Goal: Transaction & Acquisition: Purchase product/service

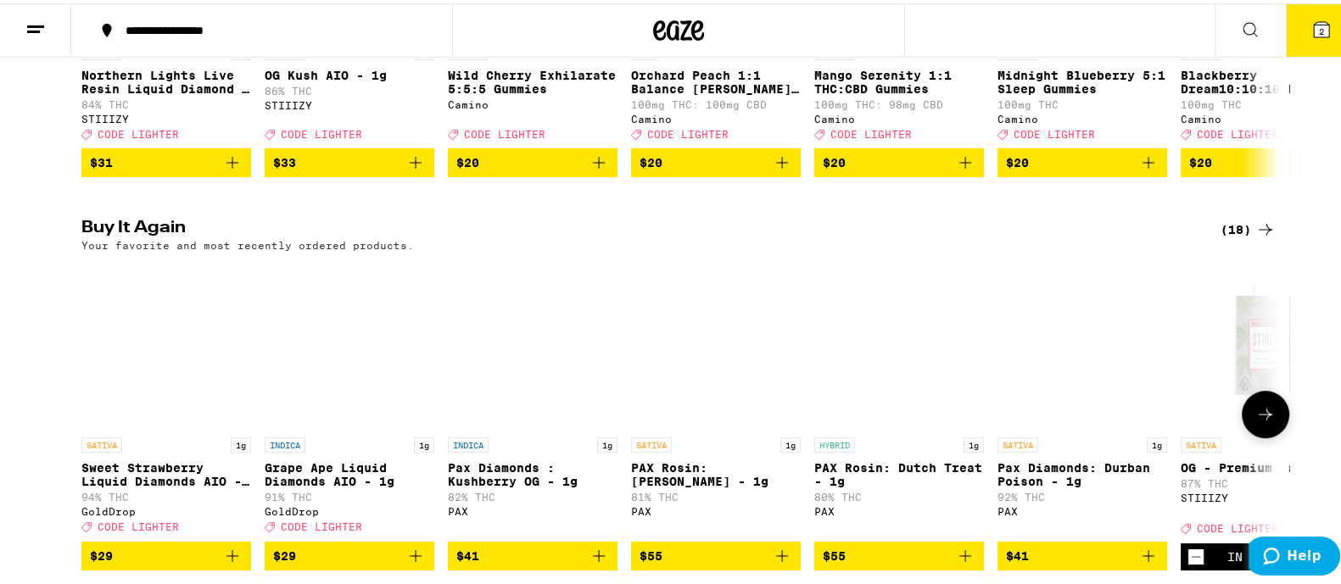
scroll to position [105, 0]
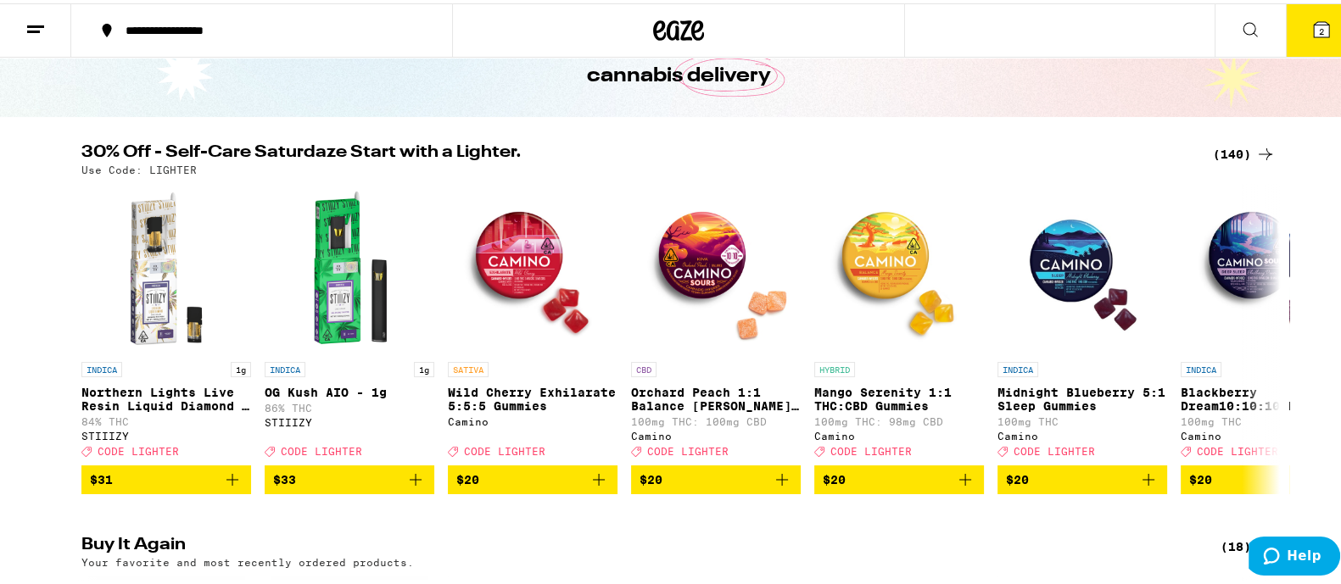
click at [1319, 25] on span "2" at bounding box center [1321, 28] width 5 height 10
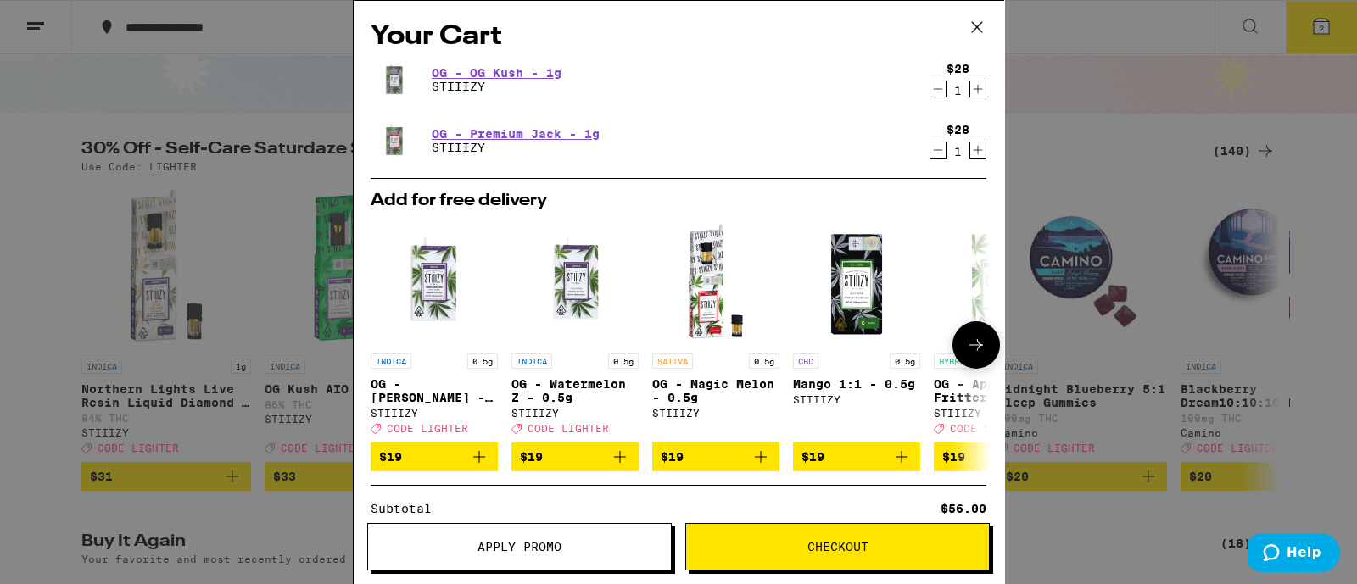
click at [480, 463] on icon "Add to bag" at bounding box center [479, 457] width 20 height 20
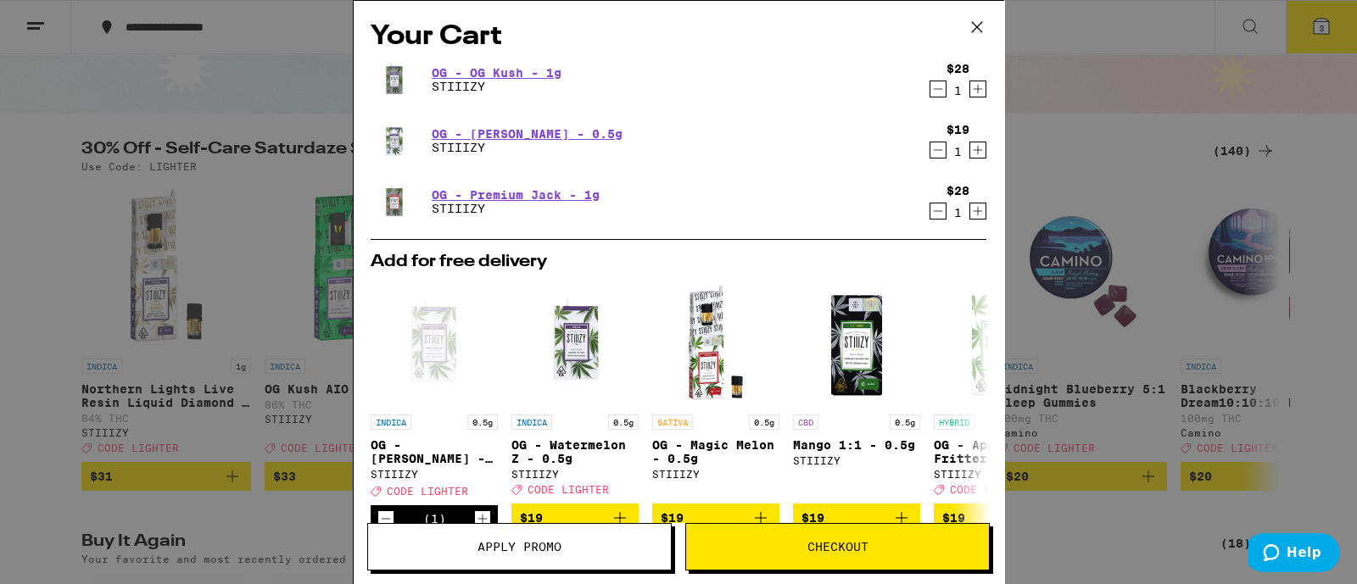
click at [551, 560] on button "Apply Promo" at bounding box center [519, 547] width 305 height 48
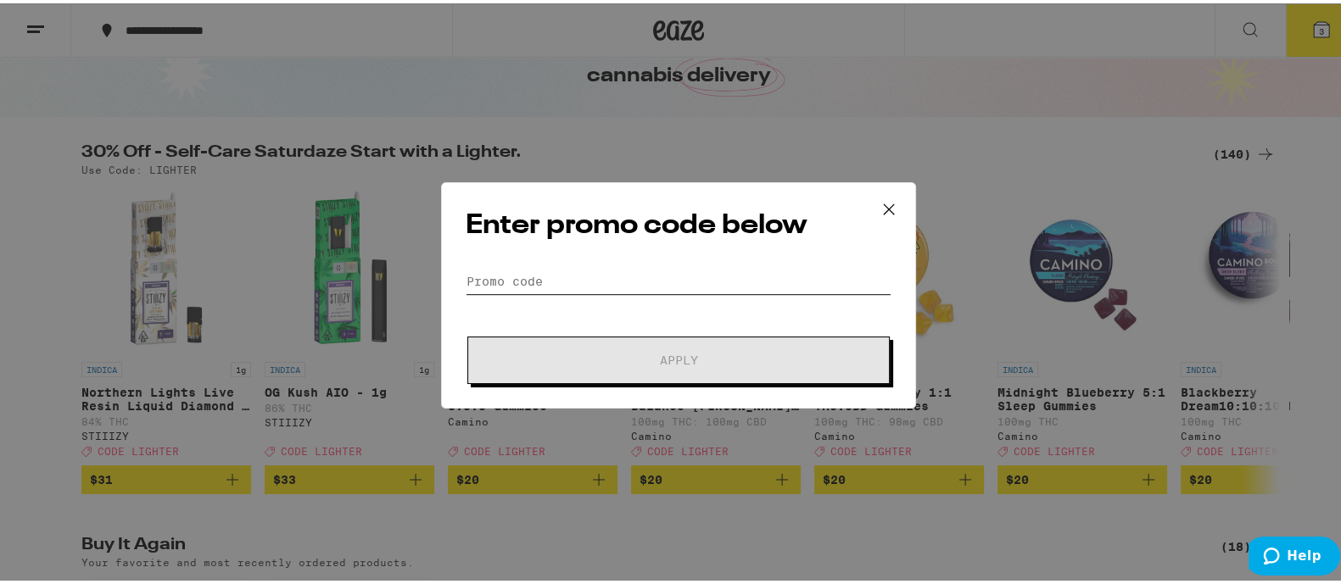
click at [559, 277] on input "Promo Code" at bounding box center [679, 278] width 426 height 25
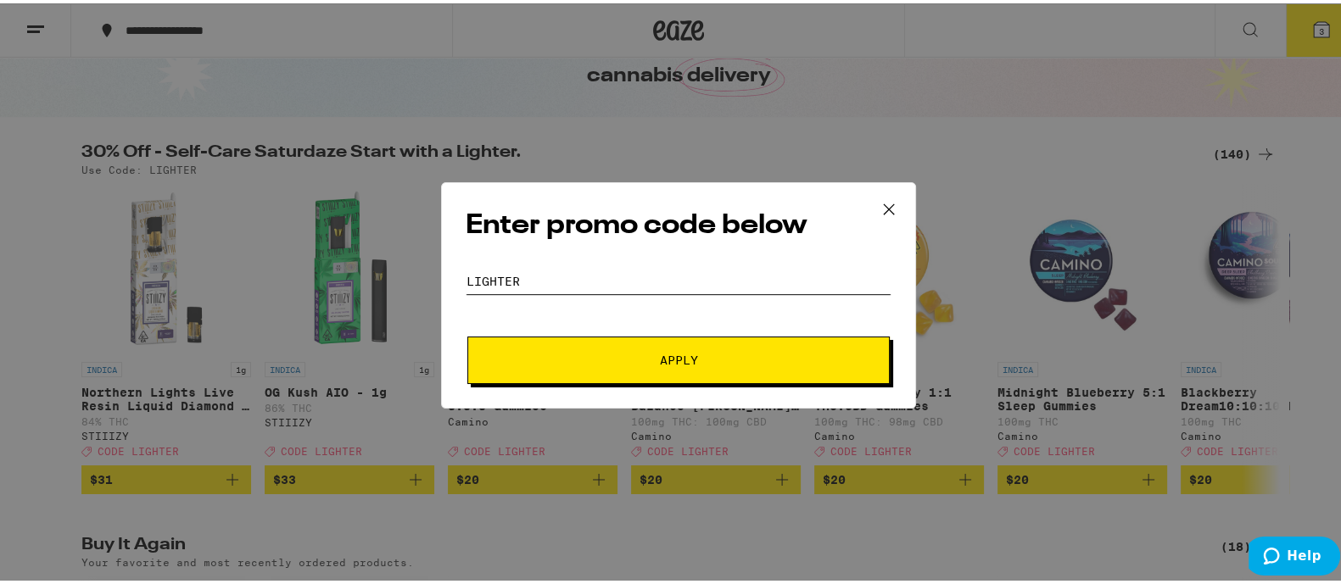
type input "lighter"
click at [572, 361] on span "Apply" at bounding box center [678, 357] width 305 height 12
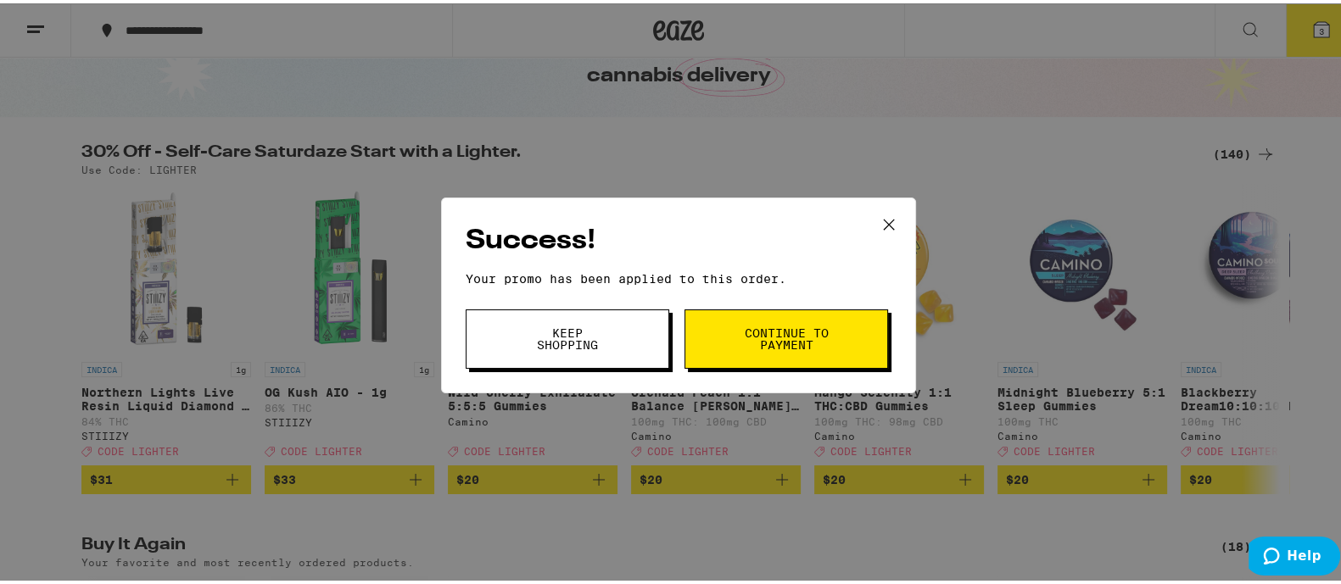
click at [785, 345] on span "Continue to payment" at bounding box center [786, 336] width 87 height 24
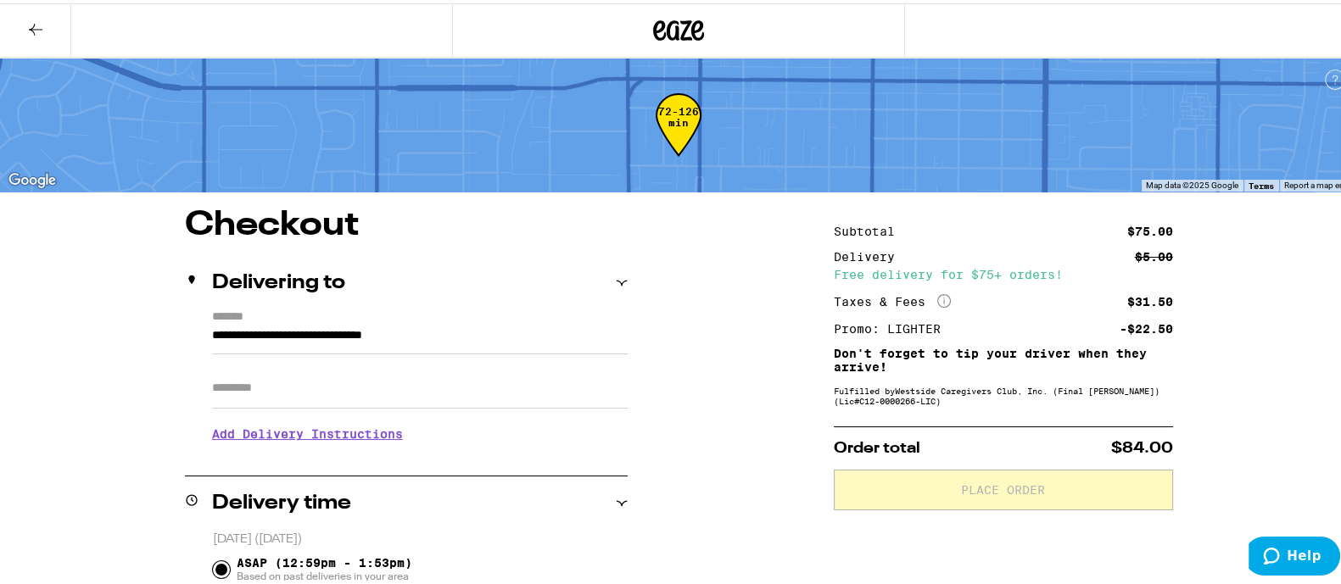
click at [265, 386] on input "Apt/Suite" at bounding box center [420, 385] width 416 height 41
type input "*******"
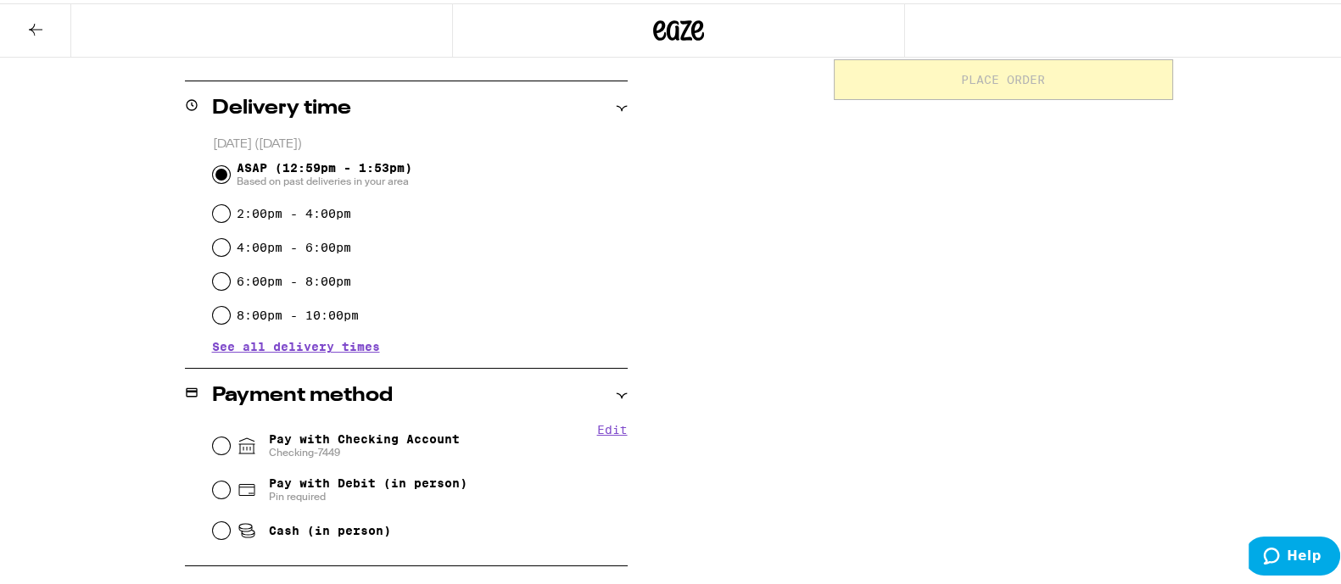
scroll to position [530, 0]
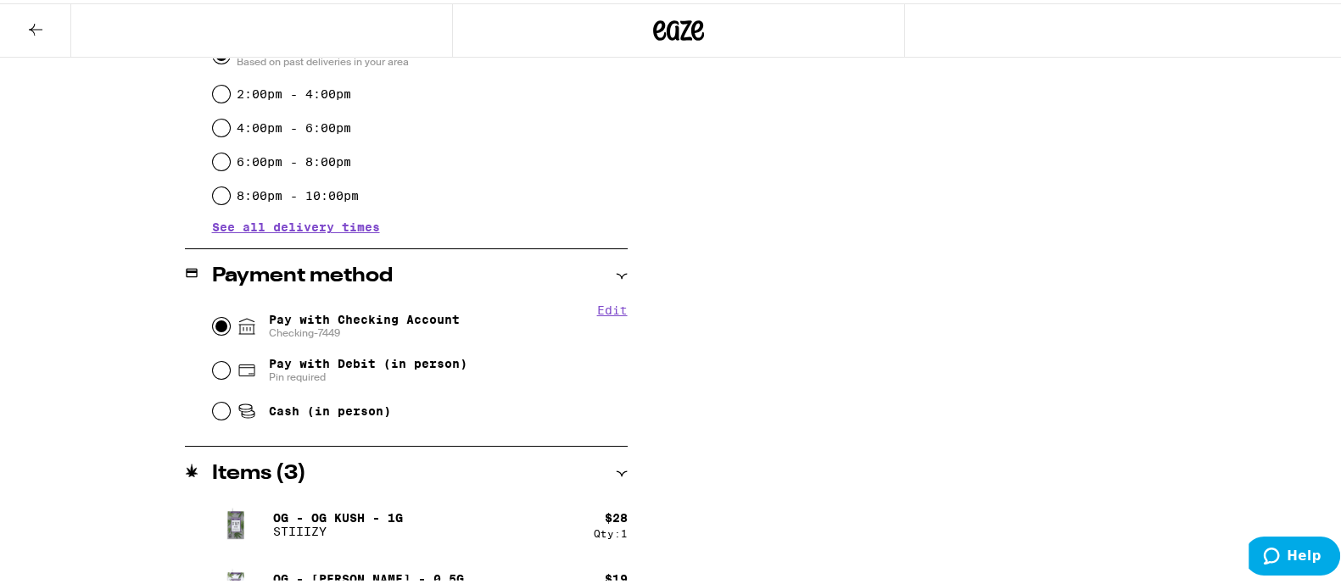
click at [213, 327] on input "Pay with Checking Account Checking-7449" at bounding box center [221, 323] width 17 height 17
radio input "true"
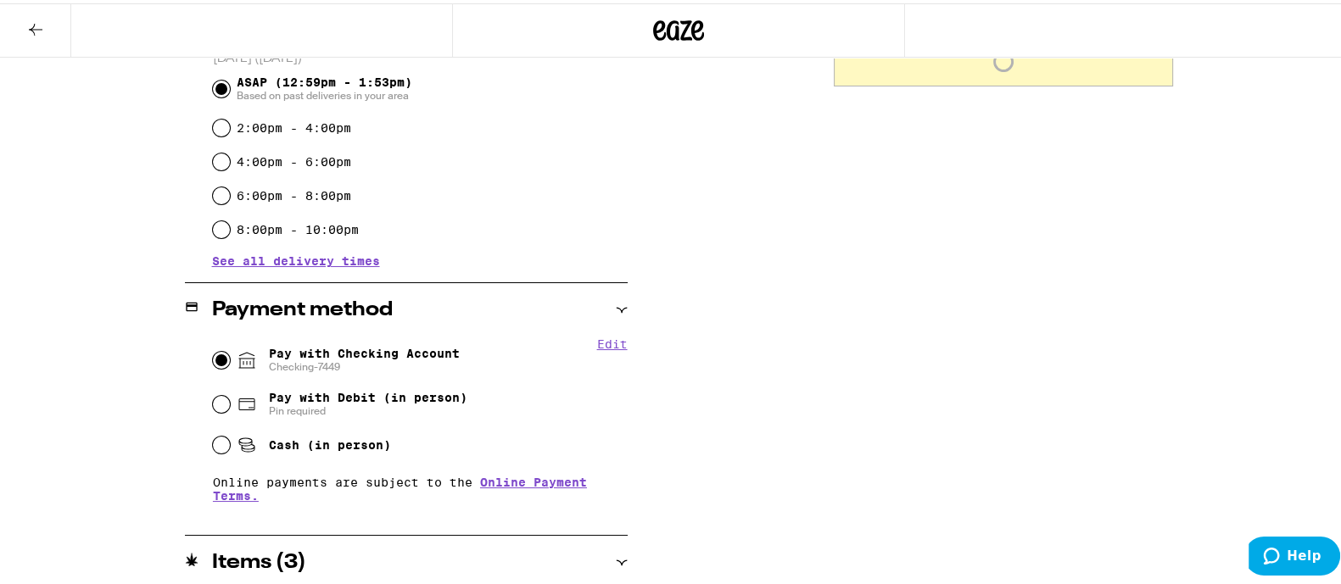
scroll to position [152, 0]
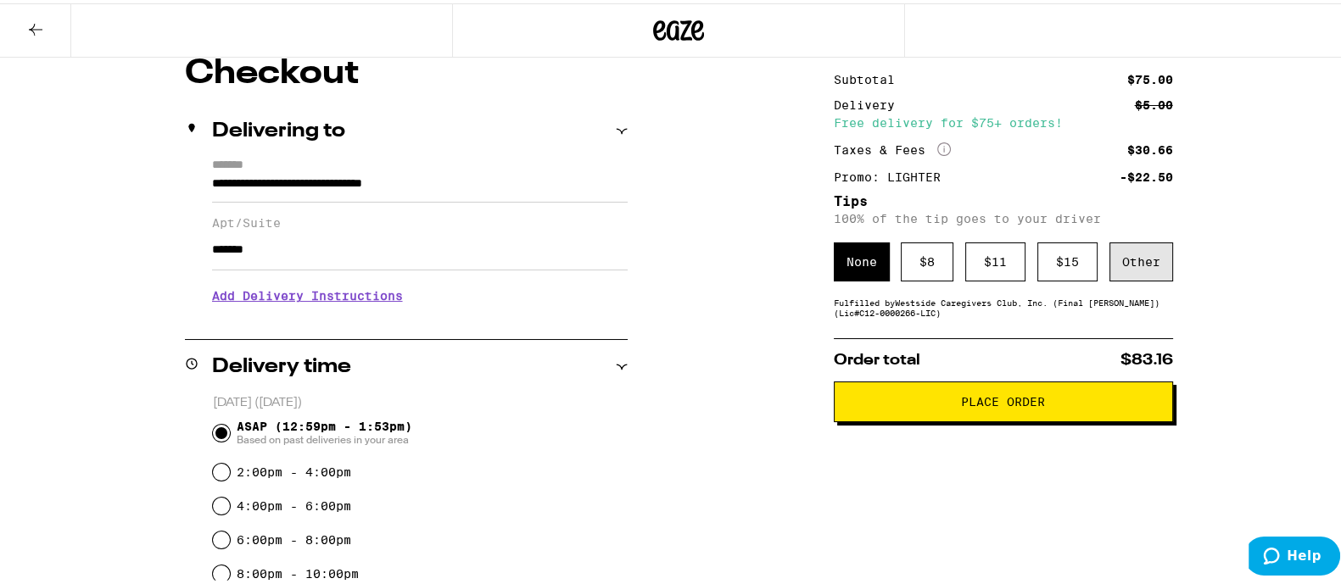
click at [1113, 266] on div "Other" at bounding box center [1142, 258] width 64 height 39
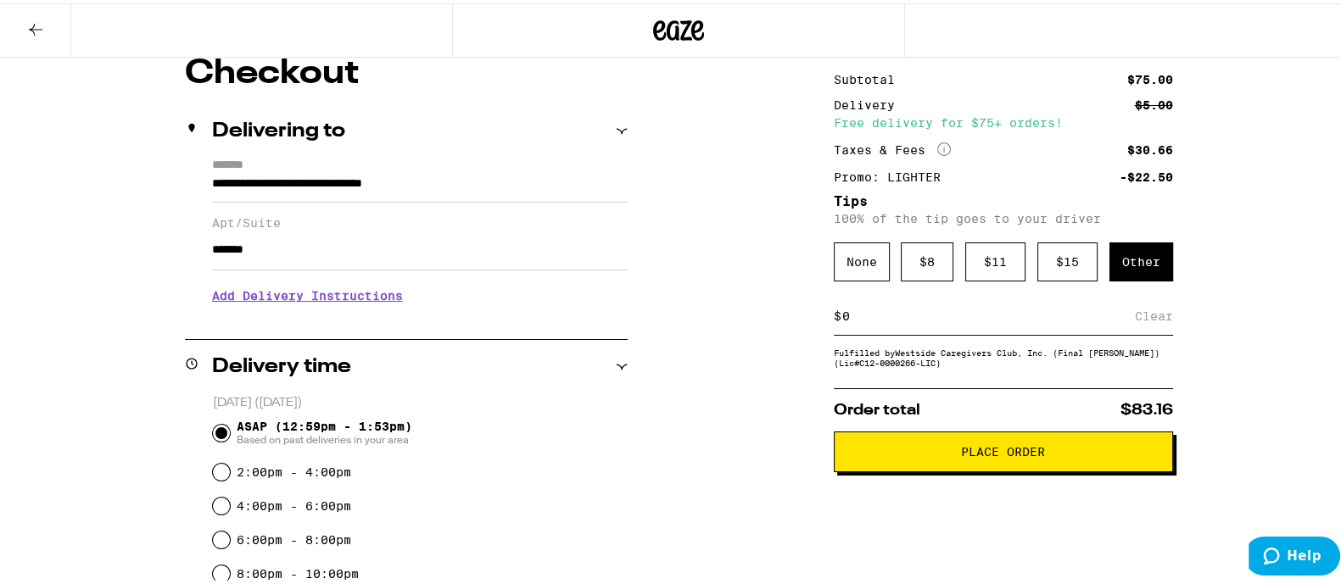
type input "4"
click at [1158, 326] on div "Save" at bounding box center [1158, 312] width 31 height 37
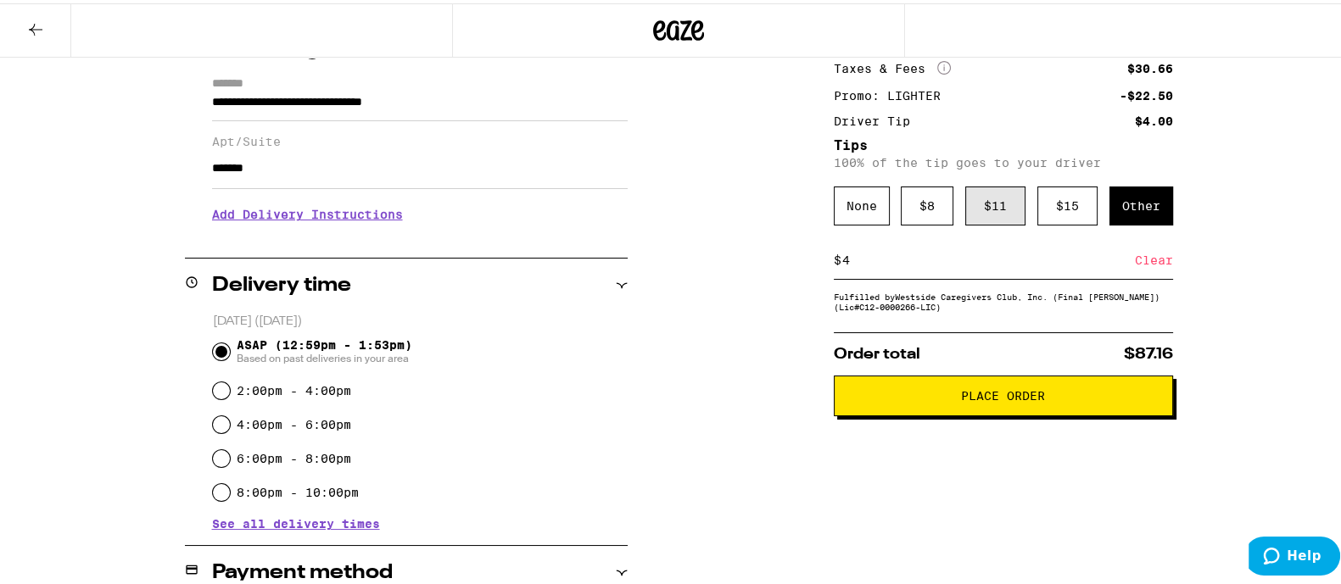
scroll to position [364, 0]
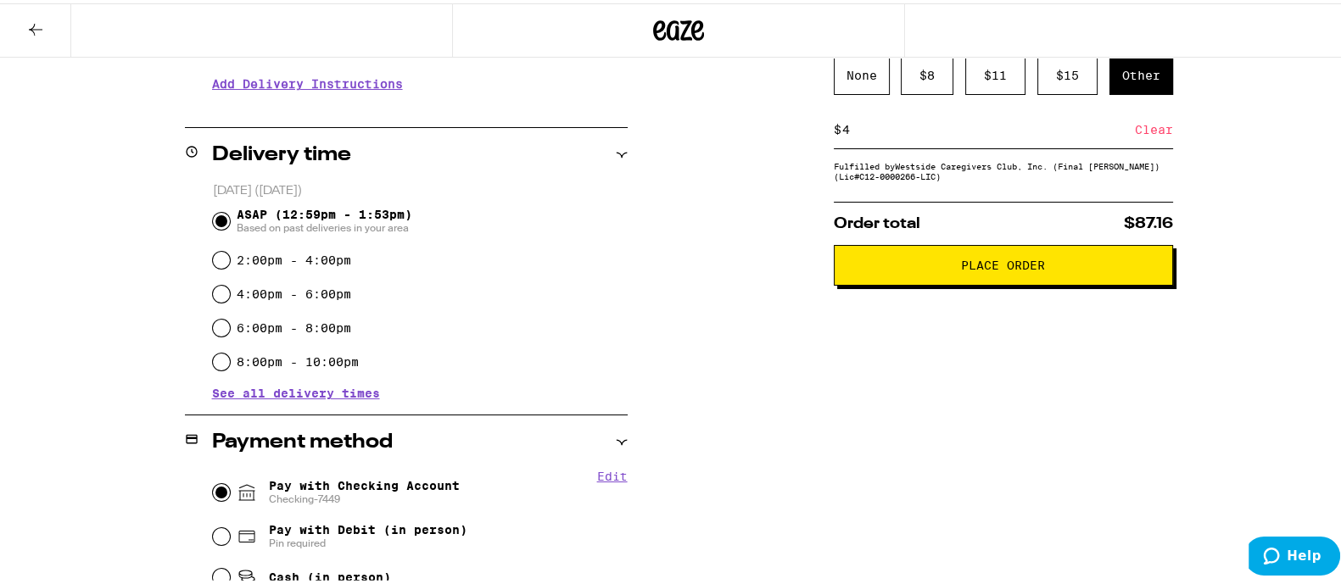
click at [978, 268] on span "Place Order" at bounding box center [1003, 262] width 84 height 12
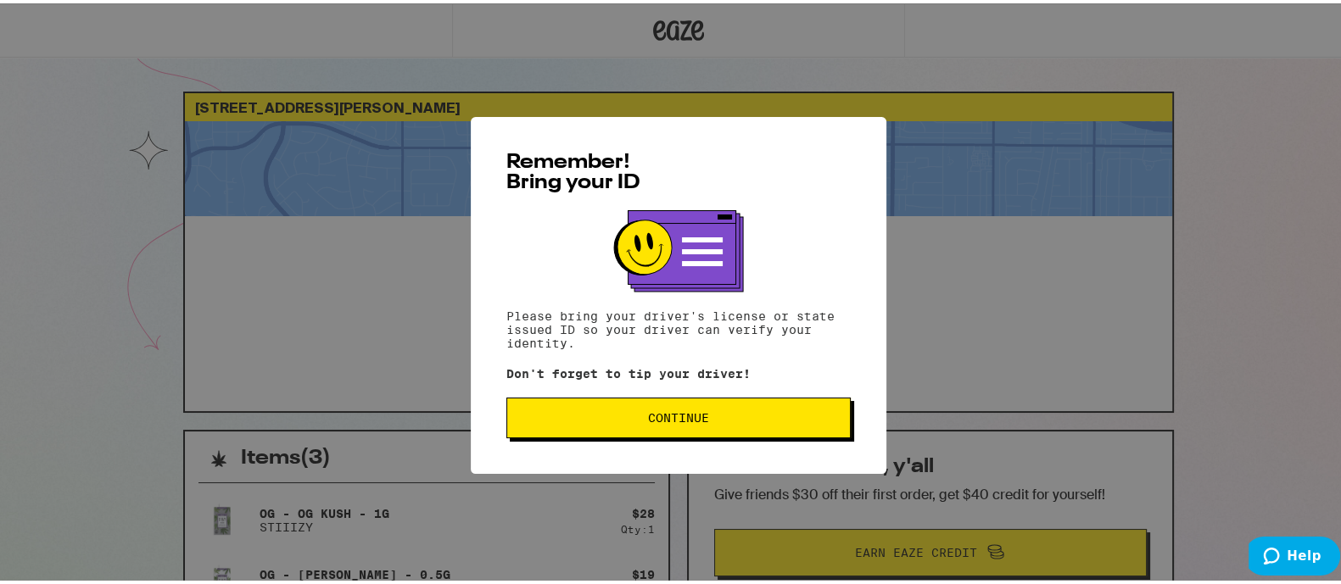
click at [694, 421] on span "Continue" at bounding box center [678, 415] width 61 height 12
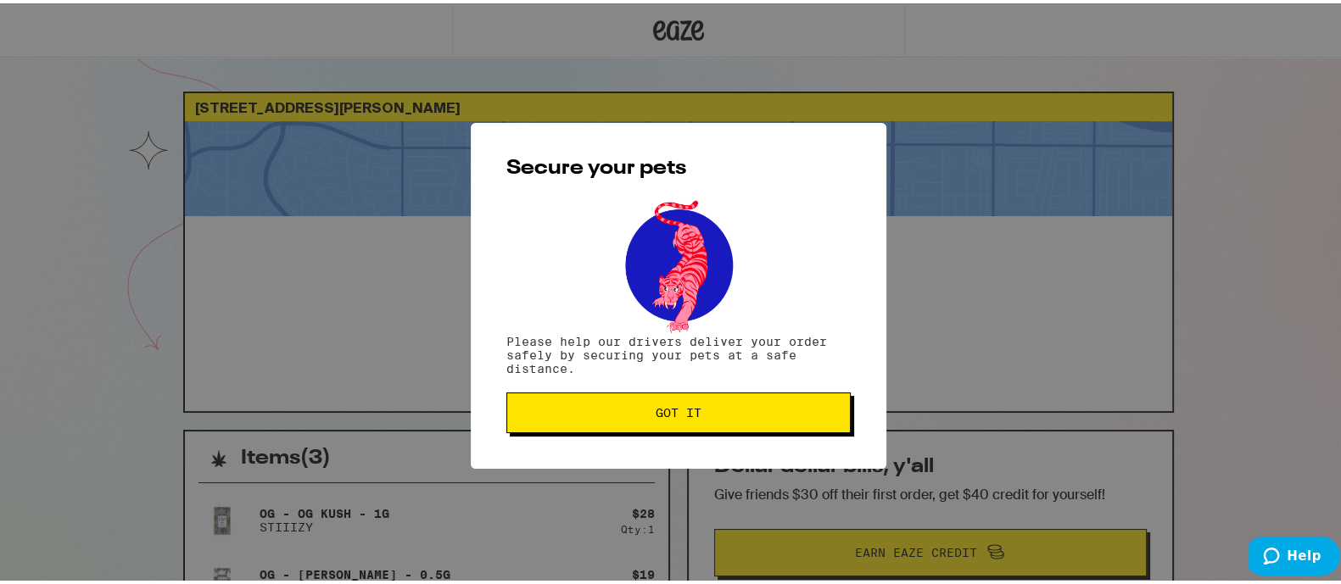
click at [694, 425] on button "Got it" at bounding box center [678, 409] width 344 height 41
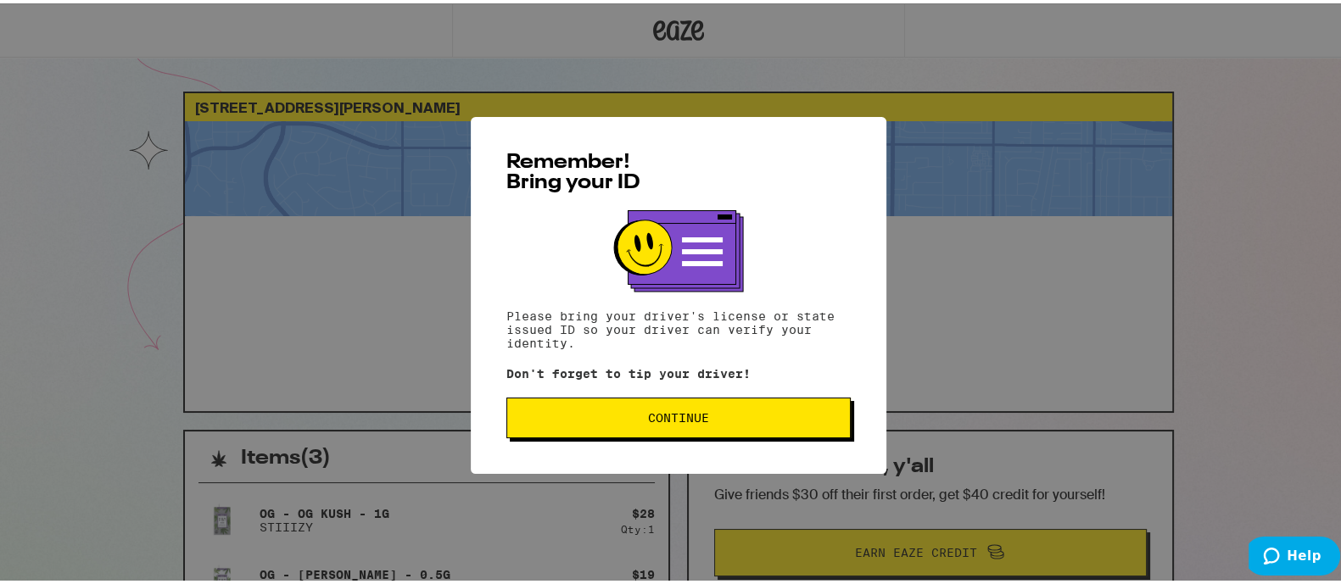
click at [636, 417] on span "Continue" at bounding box center [679, 415] width 316 height 12
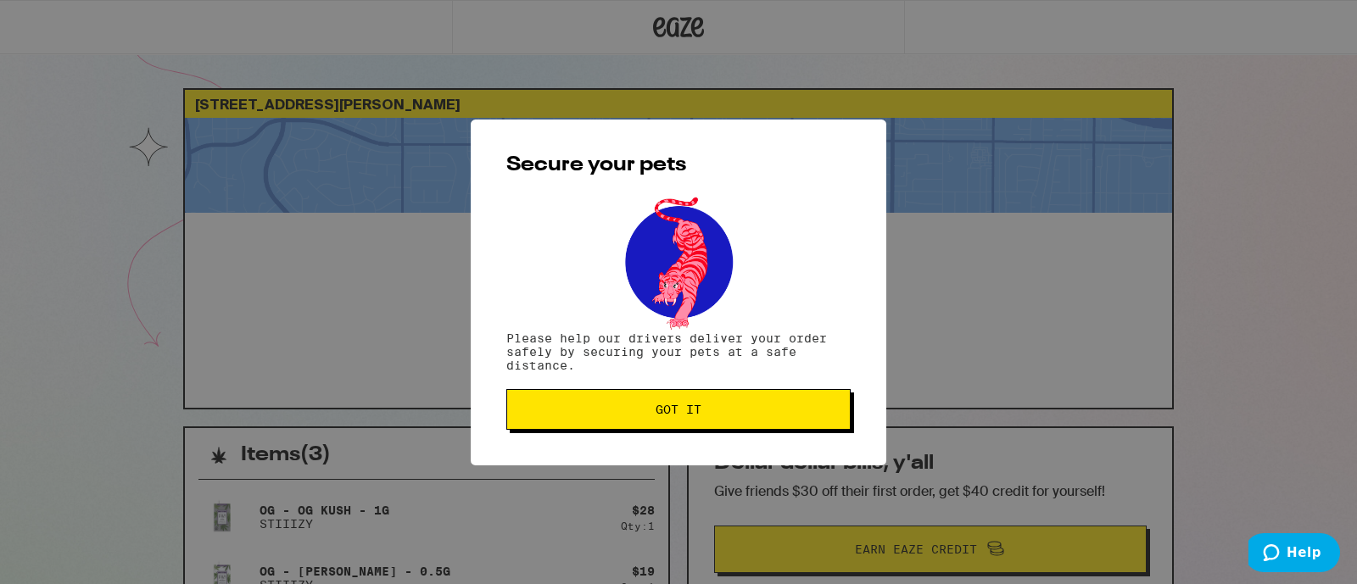
click at [713, 416] on span "Got it" at bounding box center [679, 410] width 316 height 12
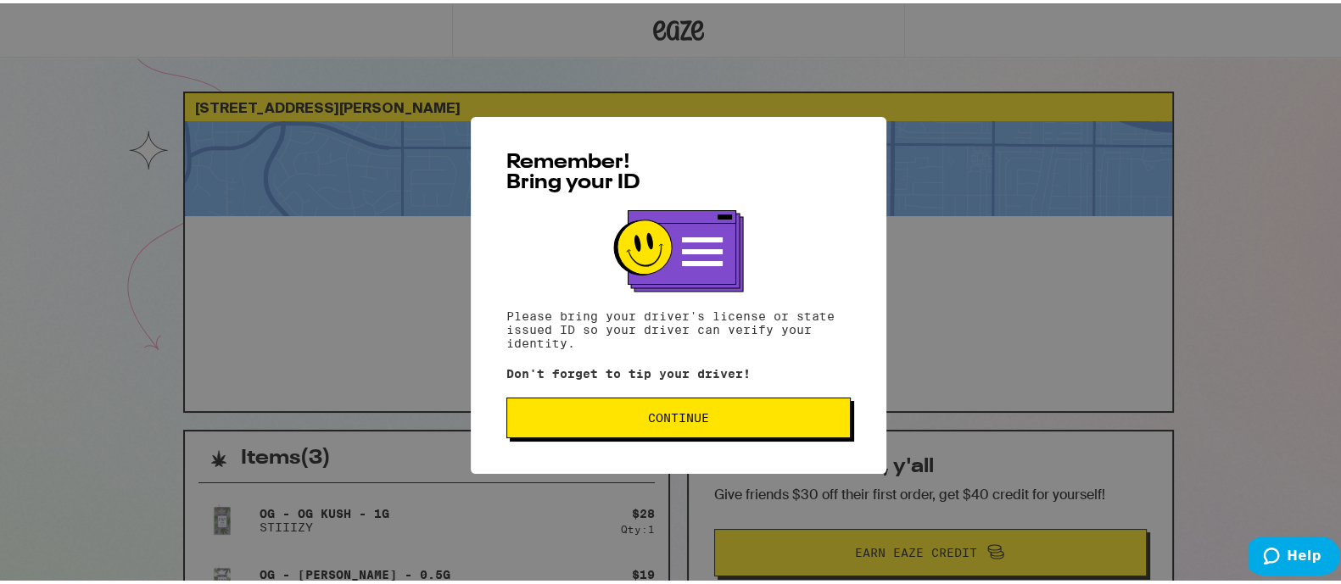
click at [663, 417] on span "Continue" at bounding box center [678, 415] width 61 height 12
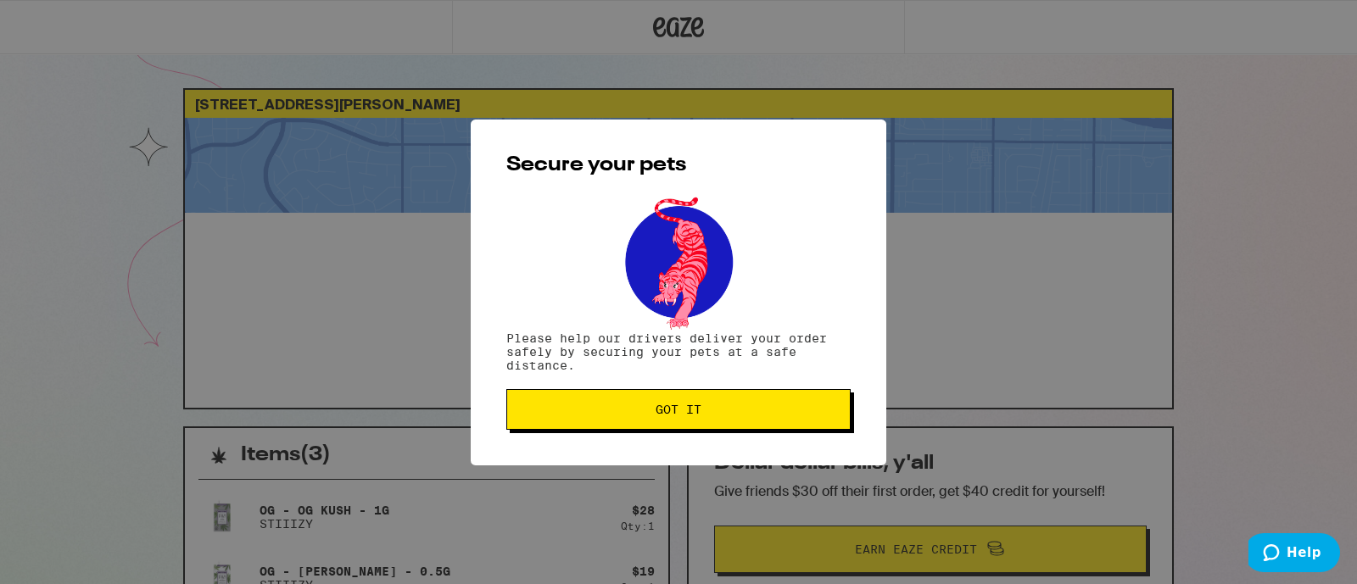
click at [676, 422] on button "Got it" at bounding box center [678, 409] width 344 height 41
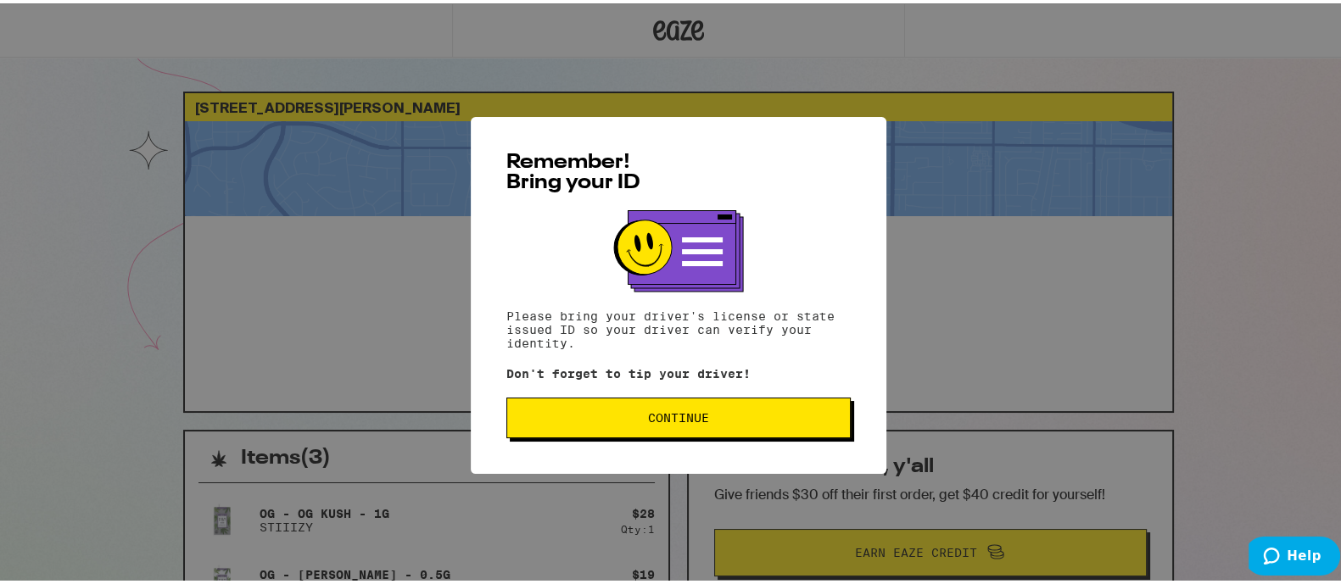
click at [615, 396] on div "Remember! Bring your ID Please bring your driver's license or state issued ID s…" at bounding box center [679, 292] width 416 height 357
click at [618, 421] on span "Continue" at bounding box center [679, 415] width 316 height 12
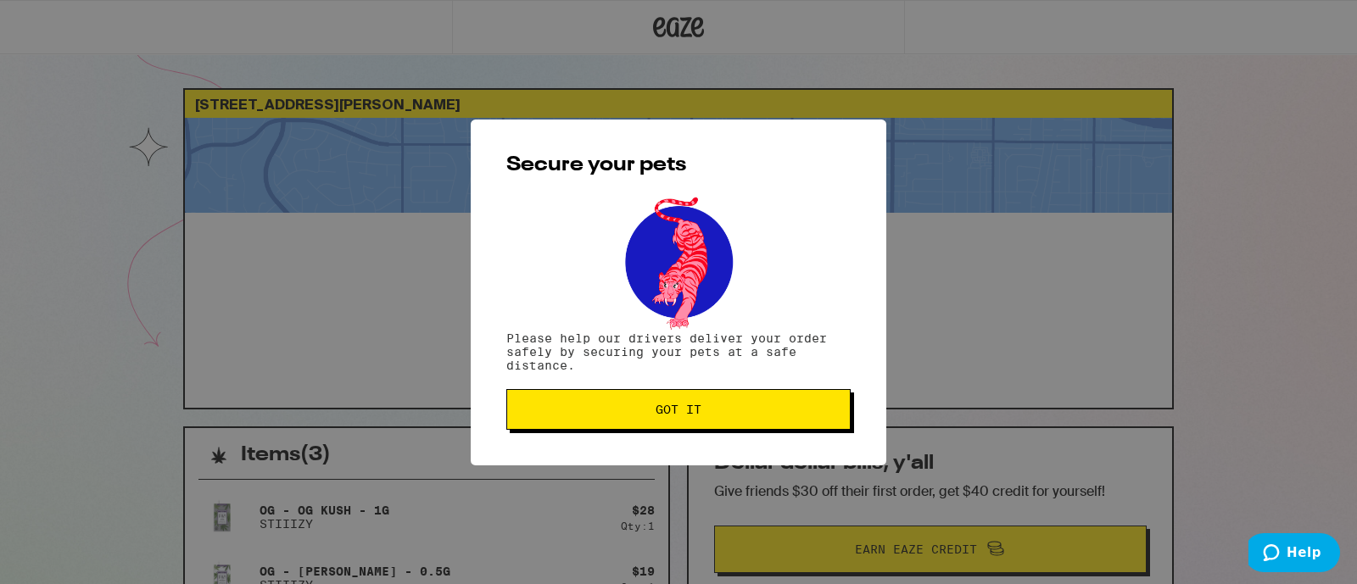
click at [618, 422] on button "Got it" at bounding box center [678, 409] width 344 height 41
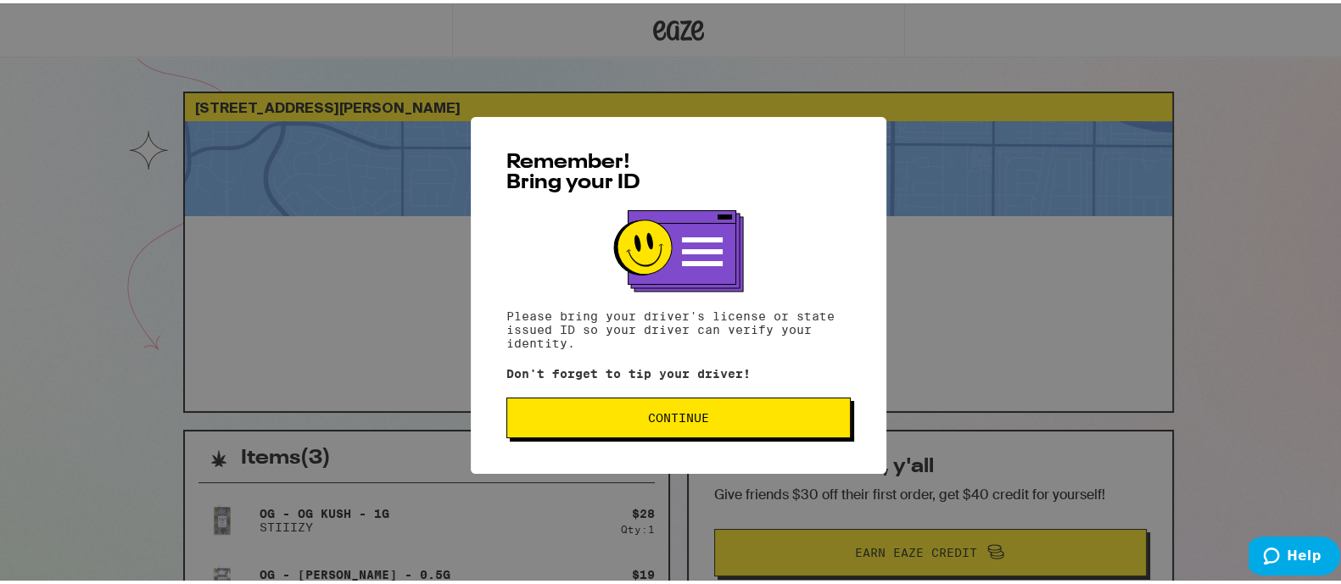
click at [681, 435] on button "Continue" at bounding box center [678, 414] width 344 height 41
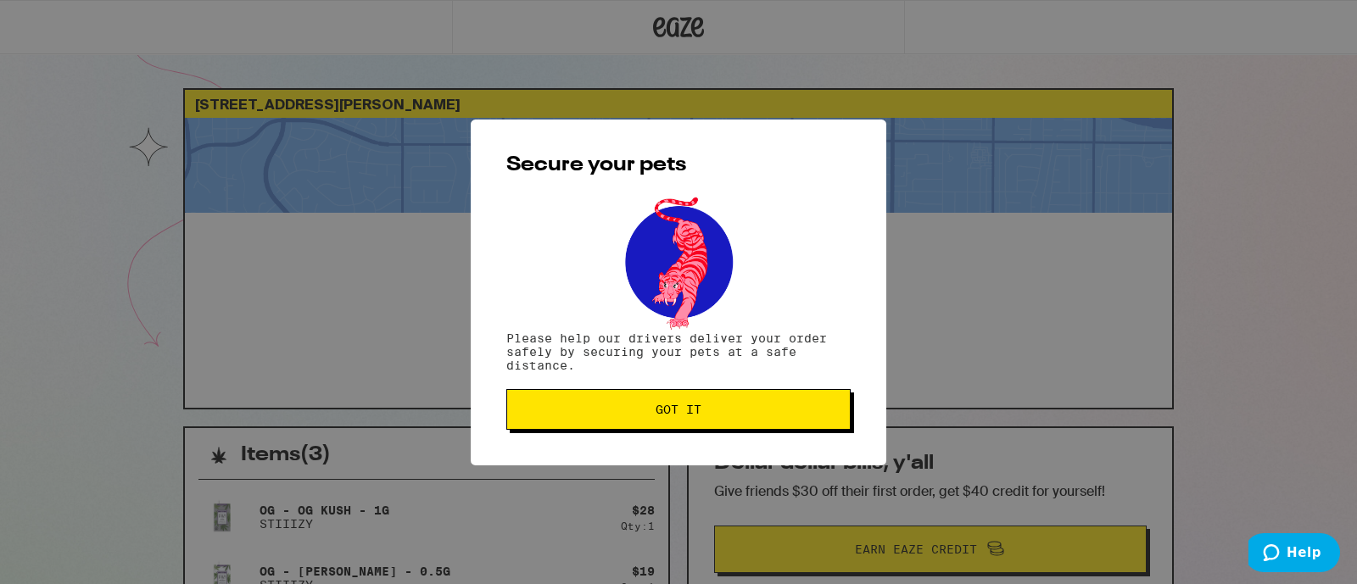
click at [686, 416] on span "Got it" at bounding box center [679, 410] width 46 height 12
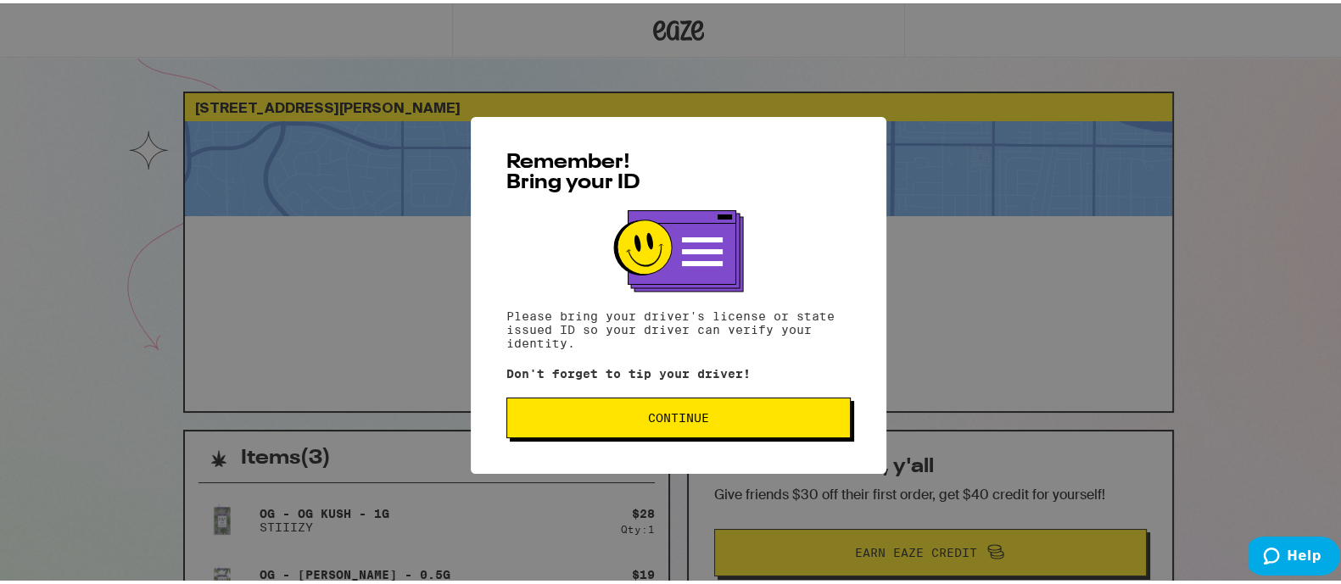
click at [593, 434] on button "Continue" at bounding box center [678, 414] width 344 height 41
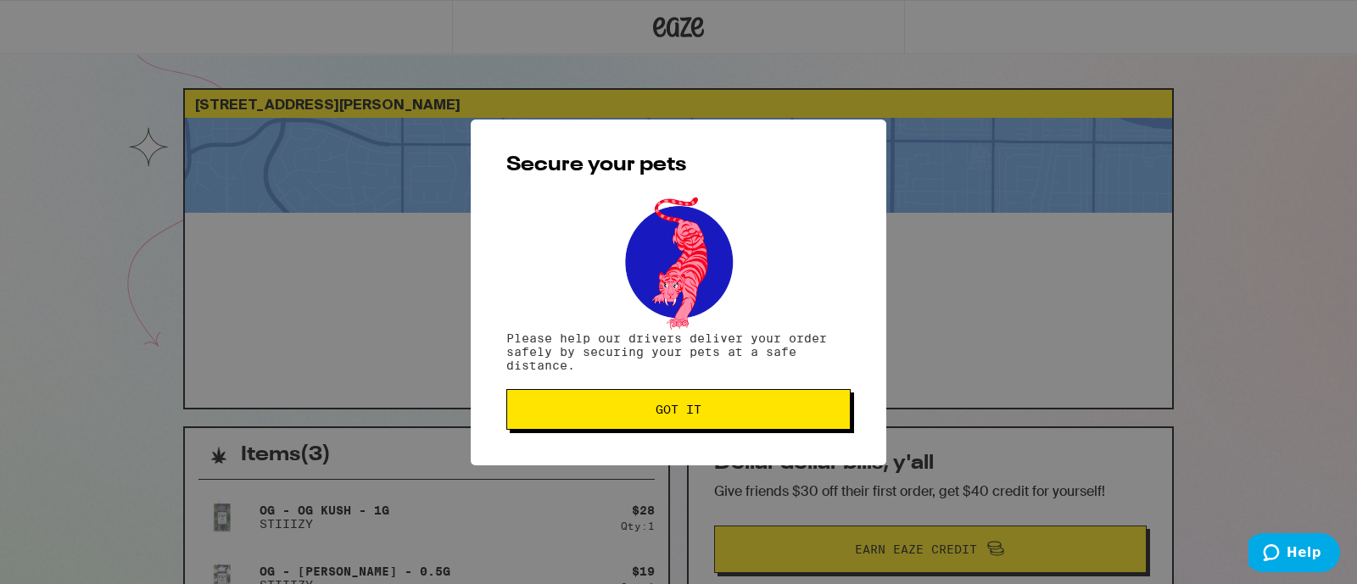
click at [604, 416] on span "Got it" at bounding box center [679, 410] width 316 height 12
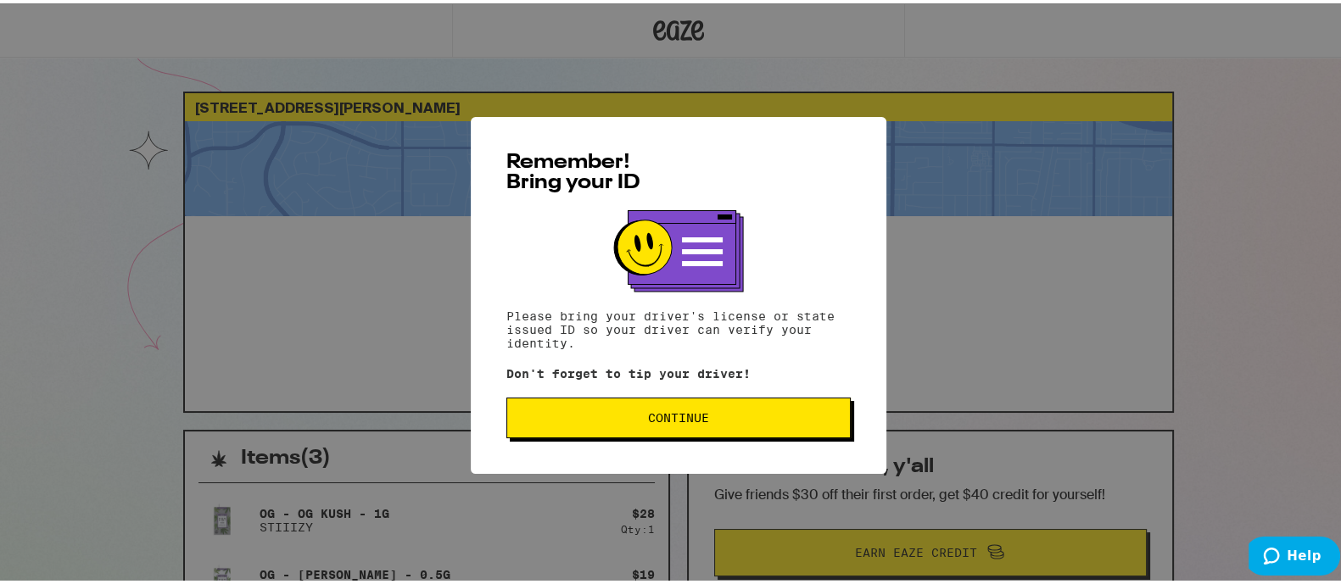
click at [619, 414] on span "Continue" at bounding box center [679, 415] width 316 height 12
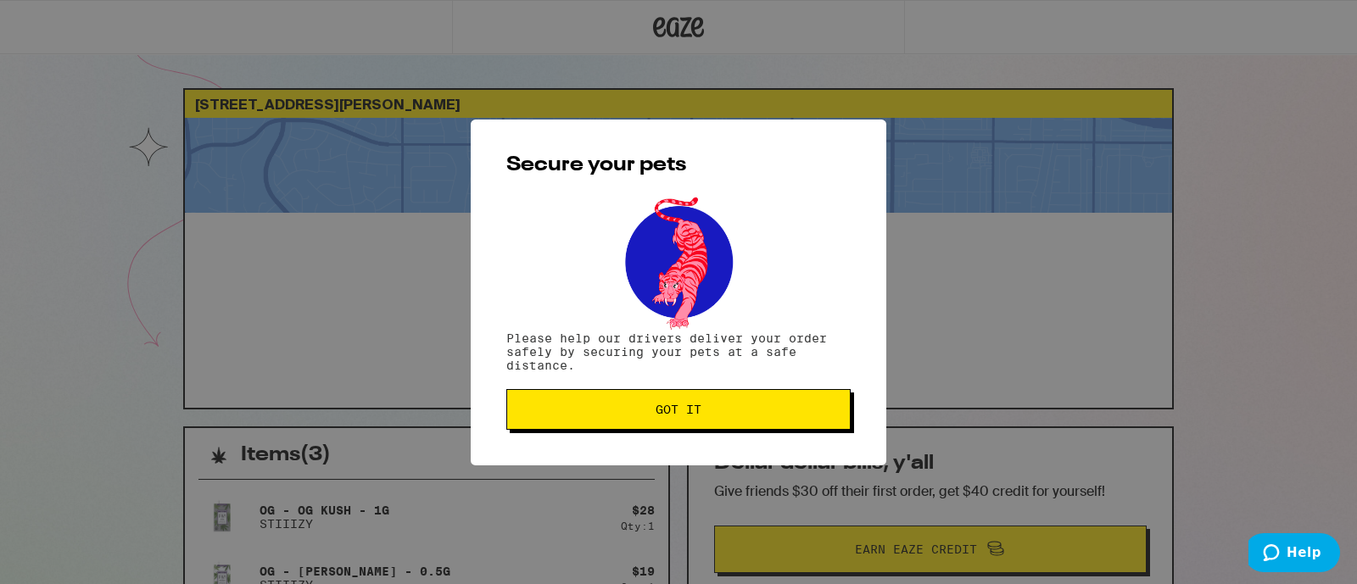
click at [621, 414] on span "Got it" at bounding box center [679, 410] width 316 height 12
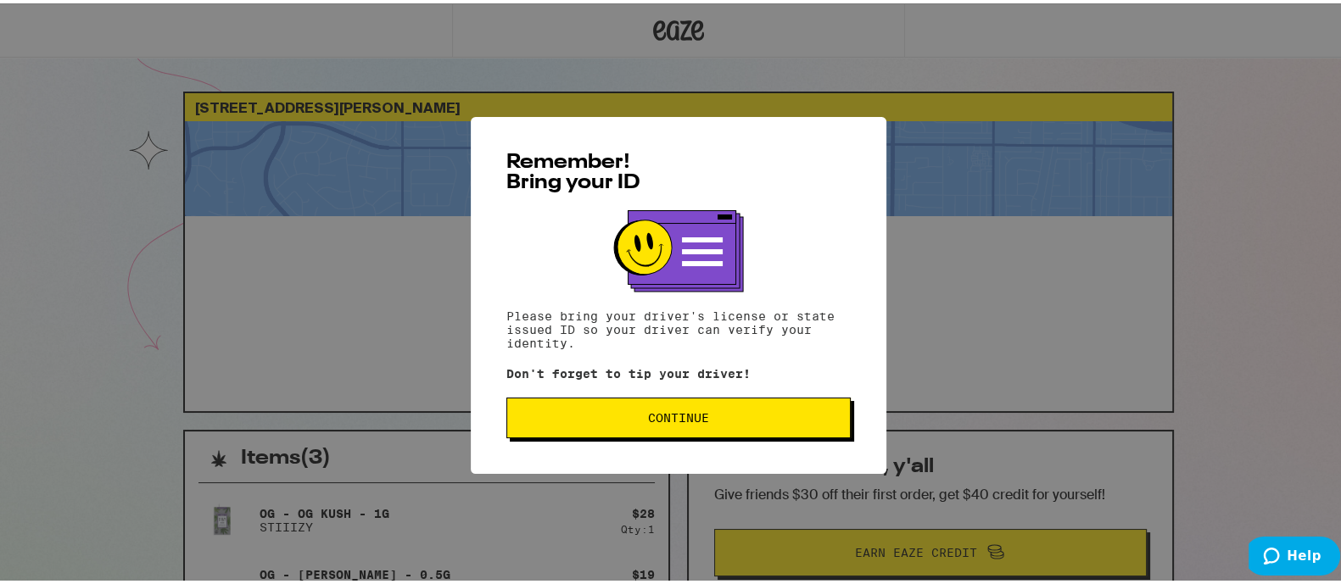
click at [620, 417] on span "Continue" at bounding box center [679, 415] width 316 height 12
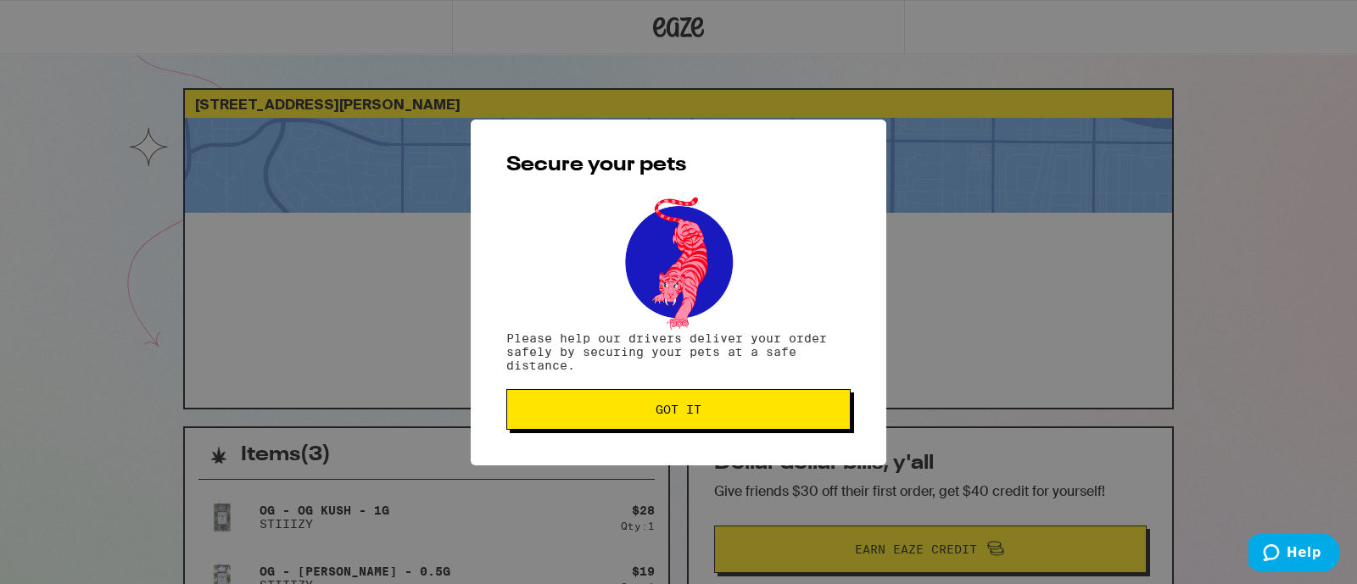
click at [706, 422] on button "Got it" at bounding box center [678, 409] width 344 height 41
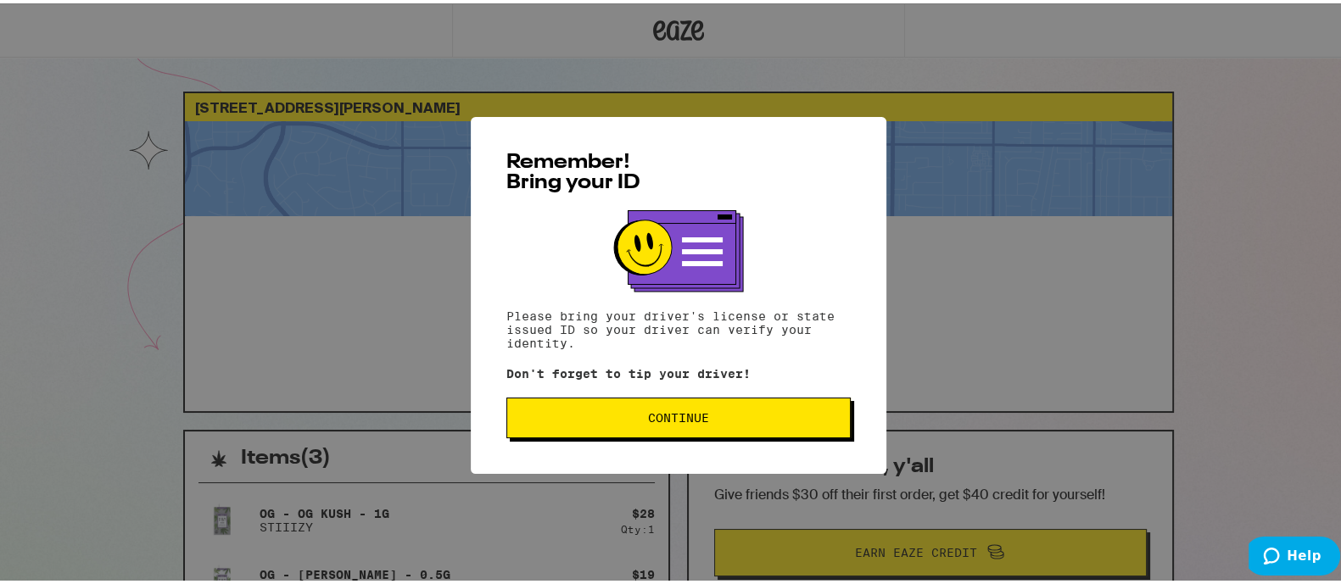
click at [635, 429] on button "Continue" at bounding box center [678, 414] width 344 height 41
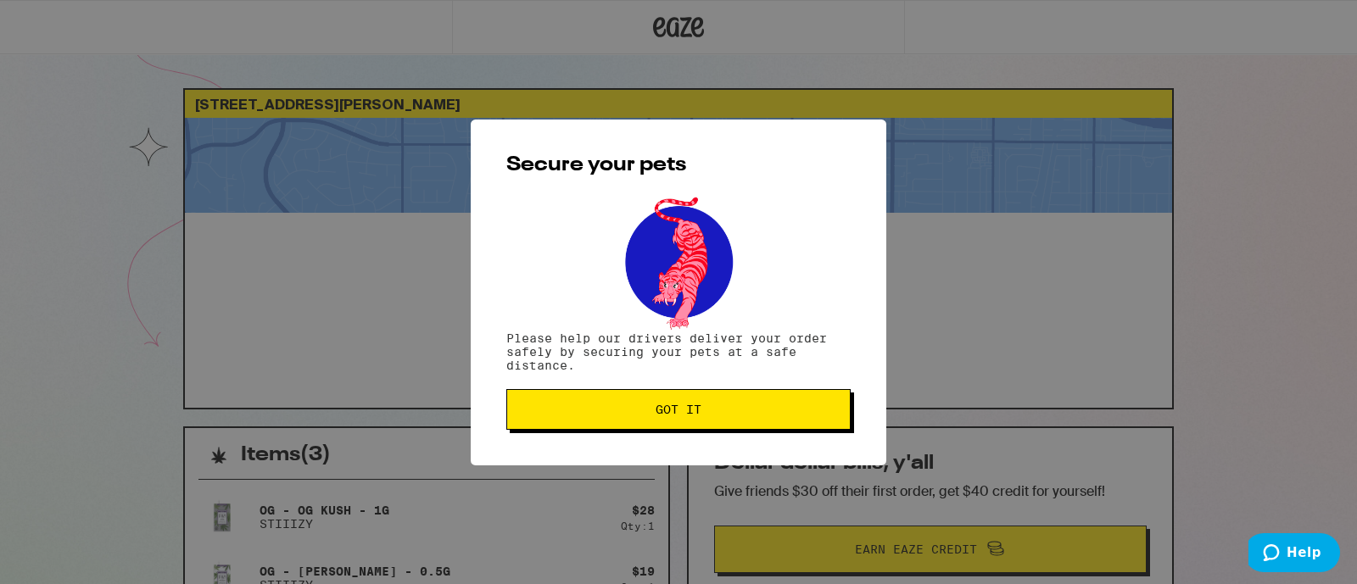
click at [662, 416] on span "Got it" at bounding box center [679, 410] width 46 height 12
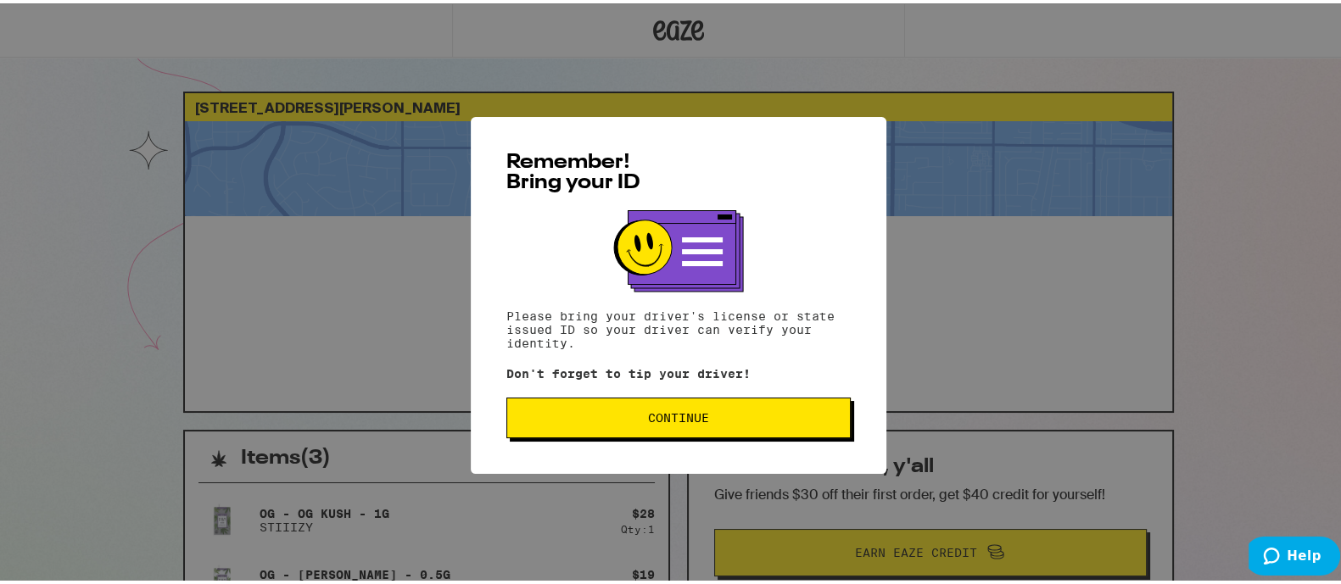
click at [658, 435] on button "Continue" at bounding box center [678, 414] width 344 height 41
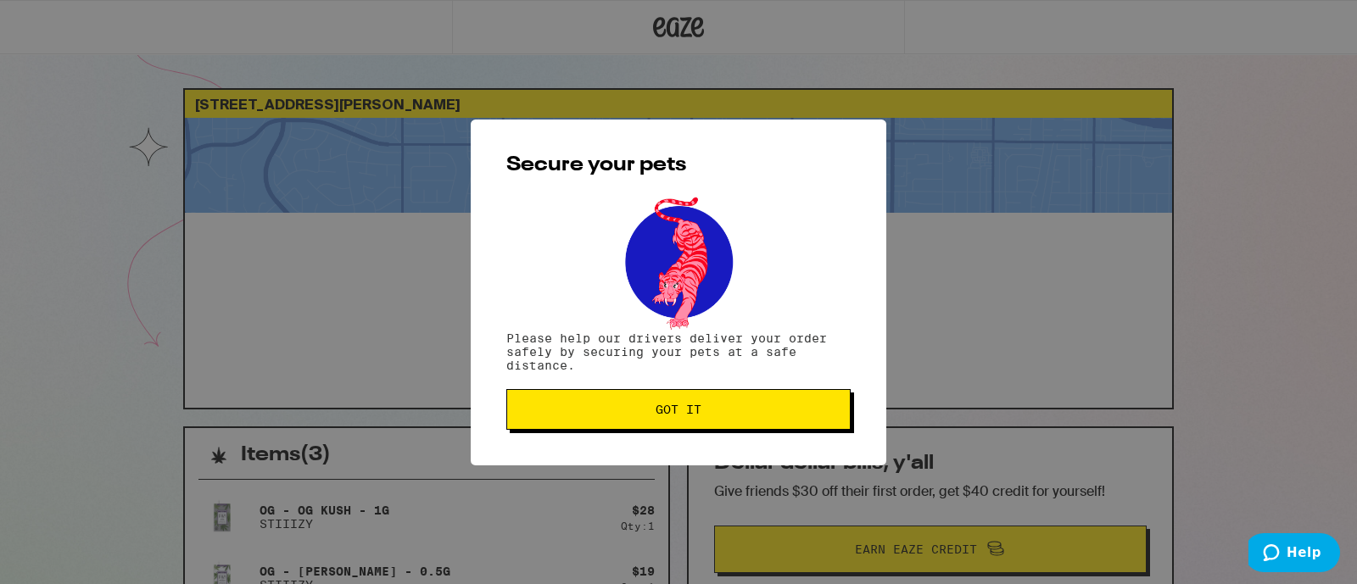
click at [659, 433] on div "Secure your pets Please help our drivers deliver your order safely by securing …" at bounding box center [679, 293] width 416 height 346
click at [653, 410] on span "Got it" at bounding box center [679, 410] width 316 height 12
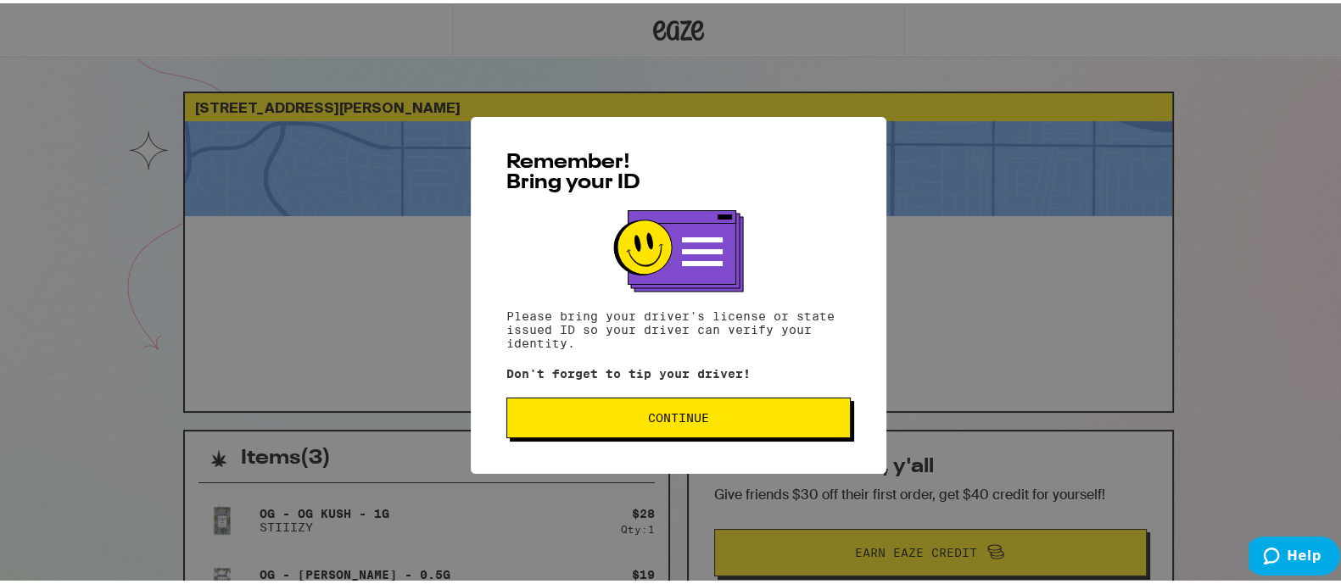
click at [628, 425] on button "Continue" at bounding box center [678, 414] width 344 height 41
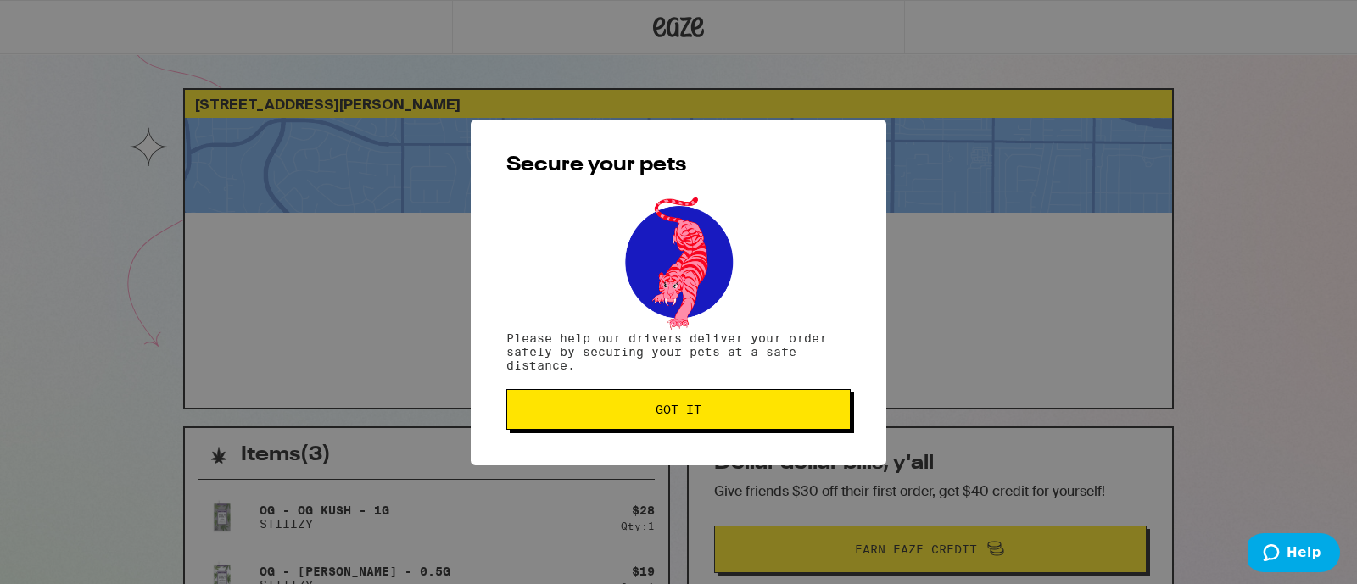
click at [630, 405] on button "Got it" at bounding box center [678, 409] width 344 height 41
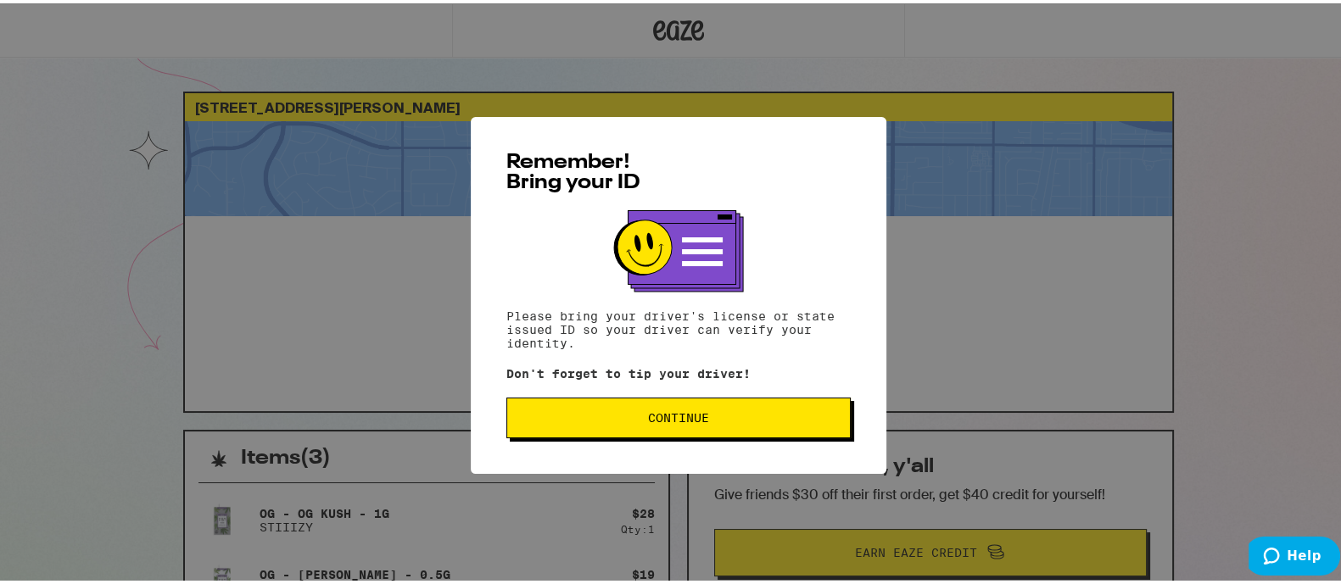
click at [637, 421] on span "Continue" at bounding box center [679, 415] width 316 height 12
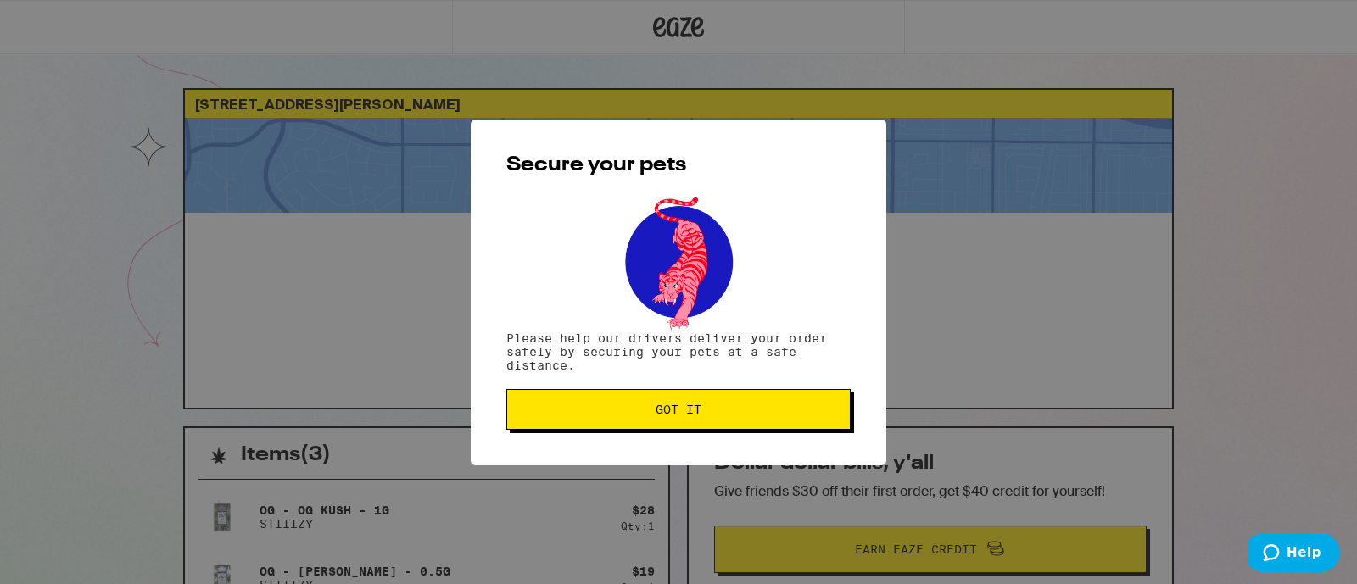
click at [650, 411] on span "Got it" at bounding box center [679, 410] width 316 height 12
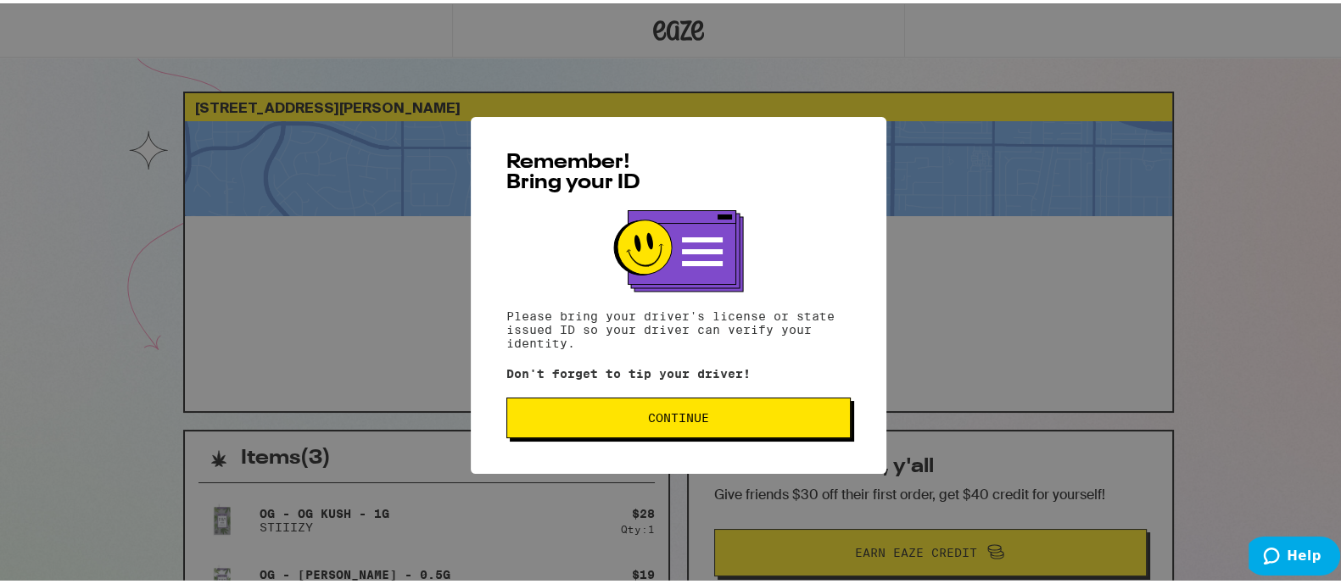
click at [594, 425] on button "Continue" at bounding box center [678, 414] width 344 height 41
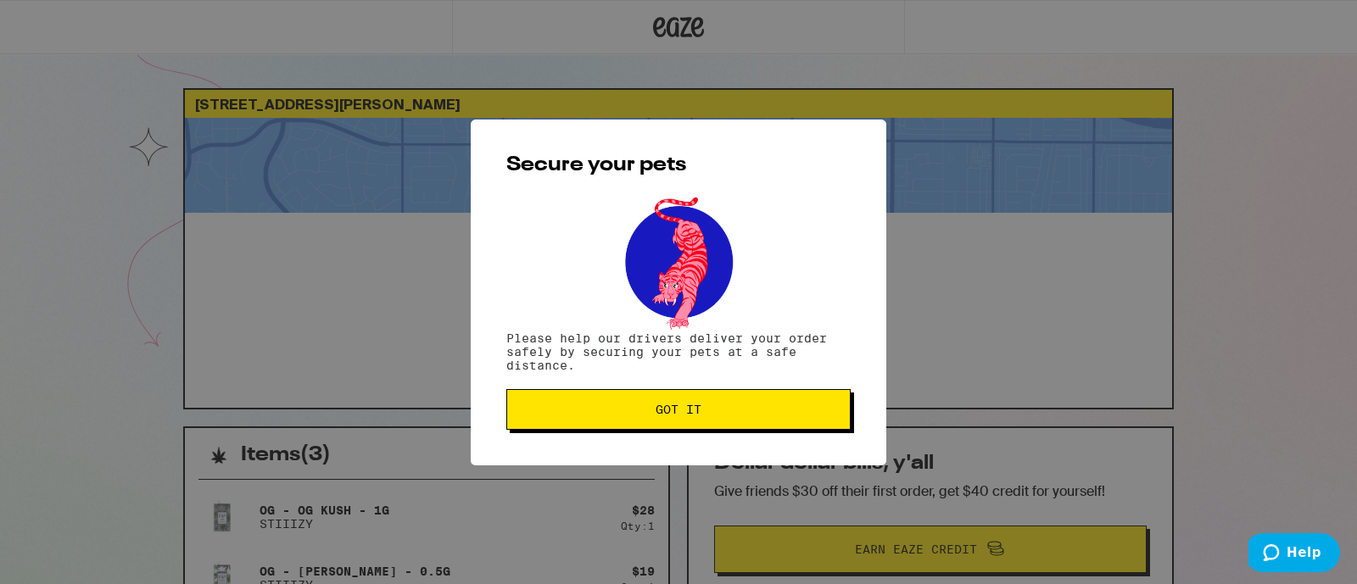
click at [592, 426] on button "Got it" at bounding box center [678, 409] width 344 height 41
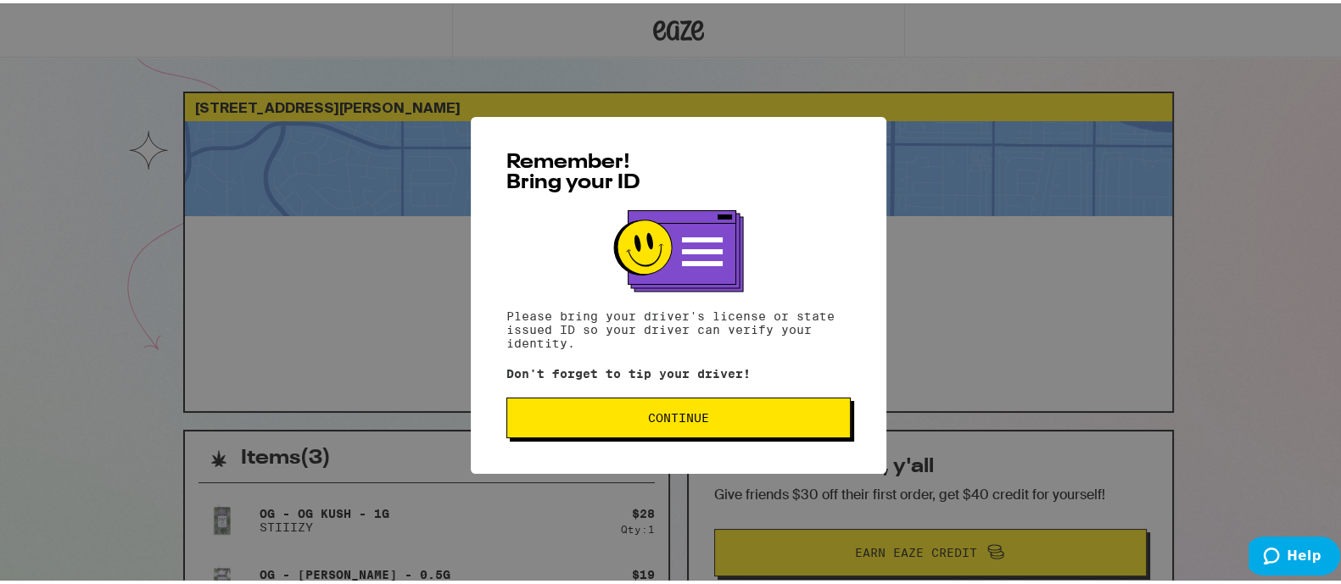
click at [648, 420] on span "Continue" at bounding box center [678, 415] width 61 height 12
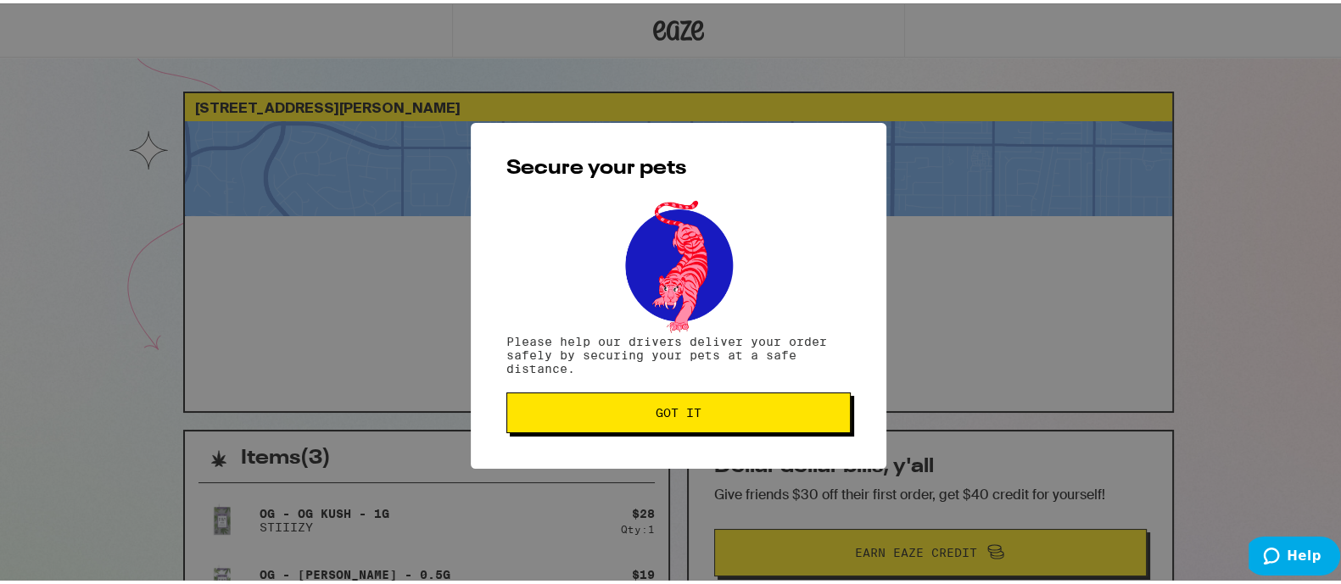
click at [653, 402] on button "Got it" at bounding box center [678, 409] width 344 height 41
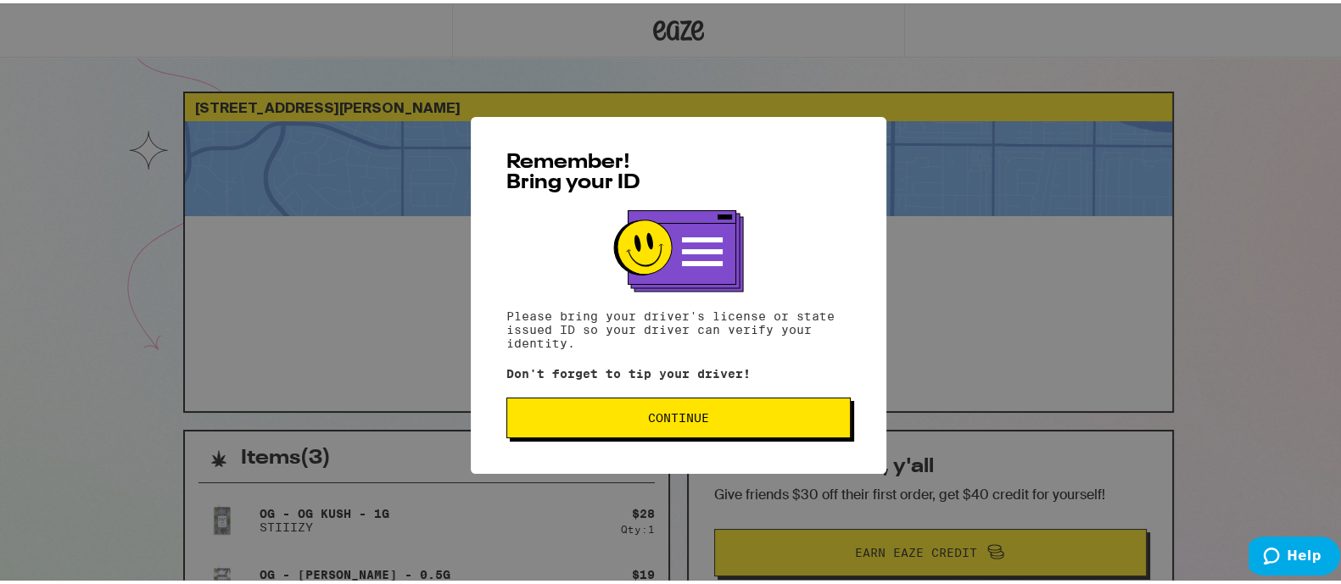
click at [589, 421] on span "Continue" at bounding box center [679, 415] width 316 height 12
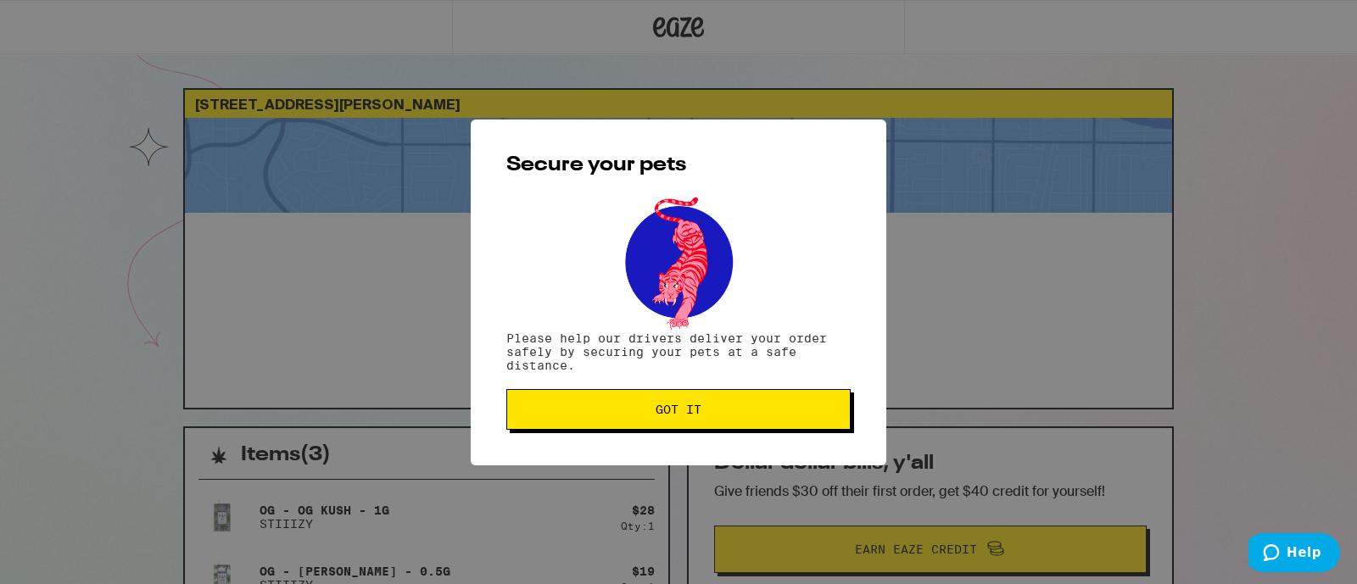
click at [589, 422] on button "Got it" at bounding box center [678, 409] width 344 height 41
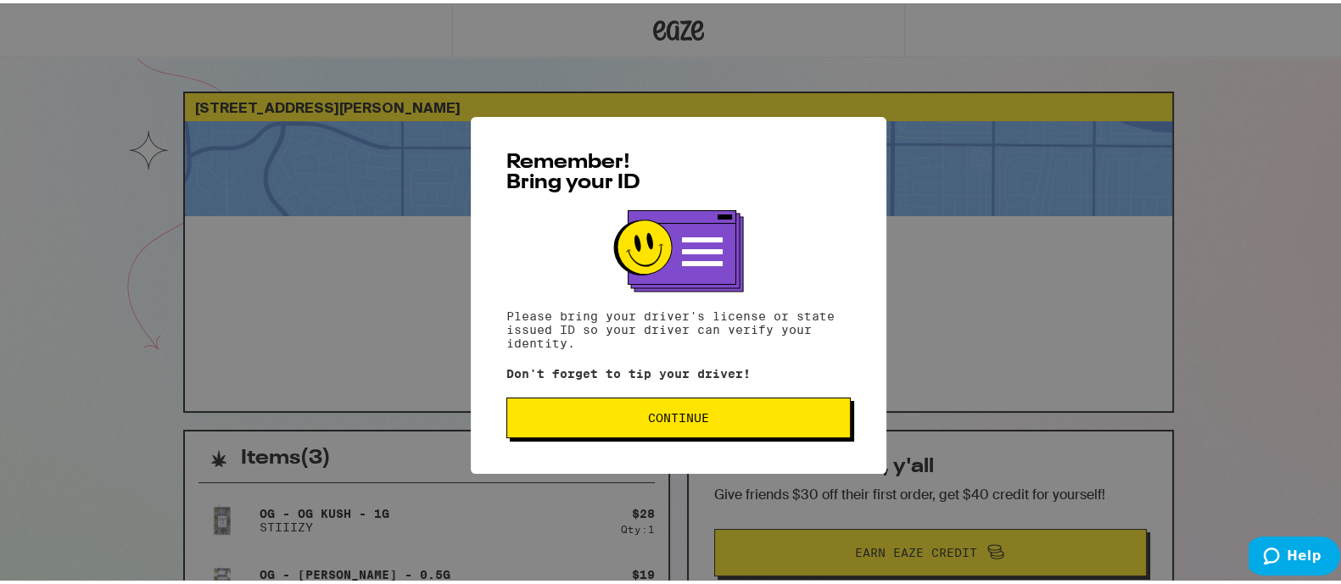
click at [648, 421] on span "Continue" at bounding box center [678, 415] width 61 height 12
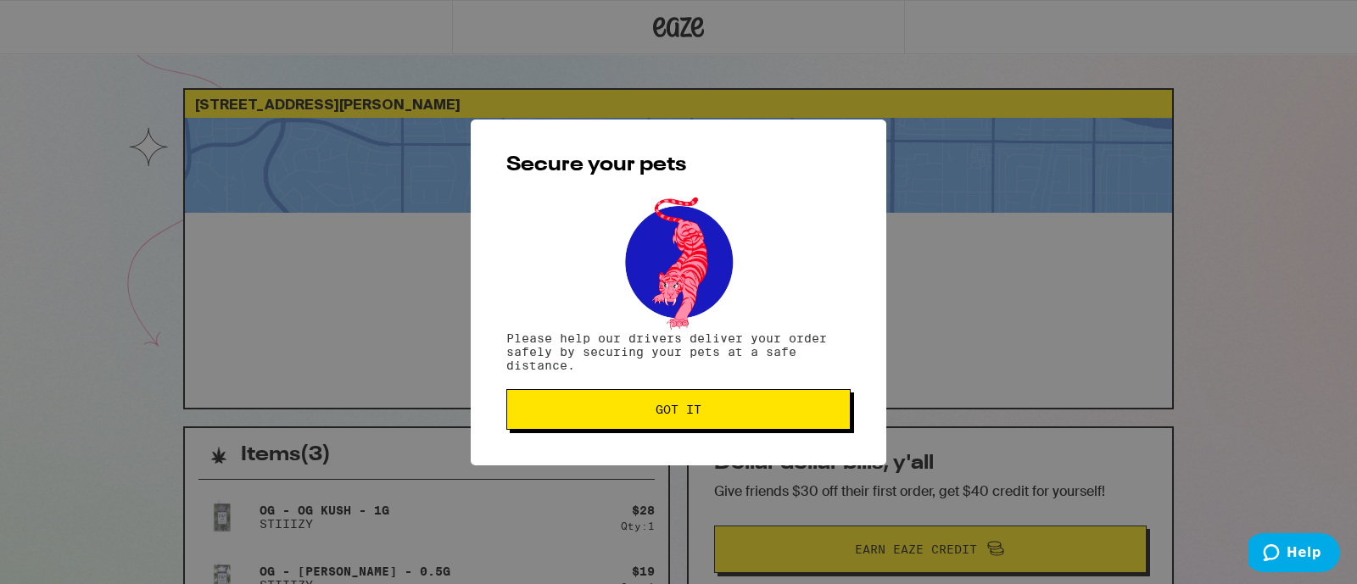
click at [645, 425] on button "Got it" at bounding box center [678, 409] width 344 height 41
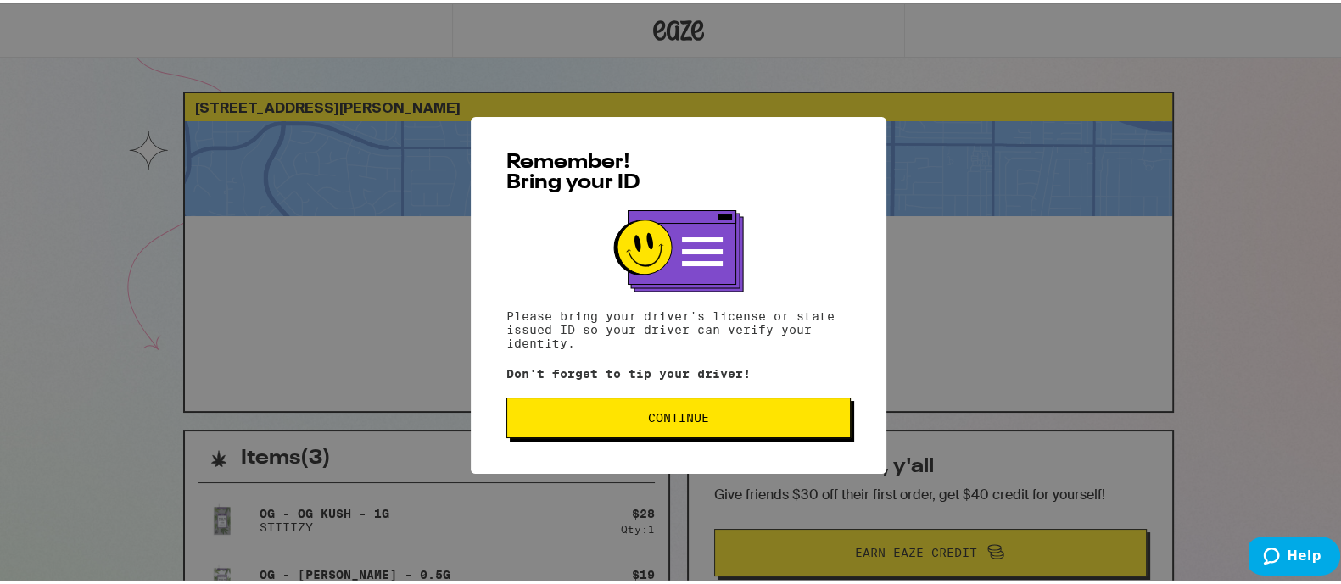
click at [652, 421] on span "Continue" at bounding box center [678, 415] width 61 height 12
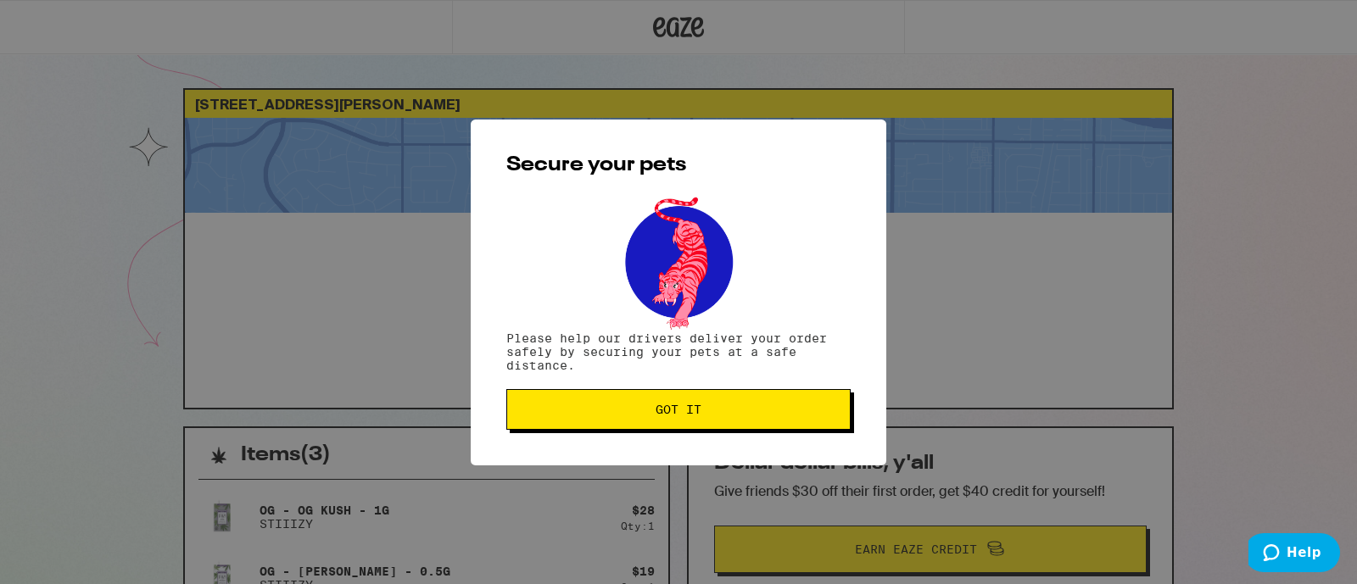
click at [655, 422] on button "Got it" at bounding box center [678, 409] width 344 height 41
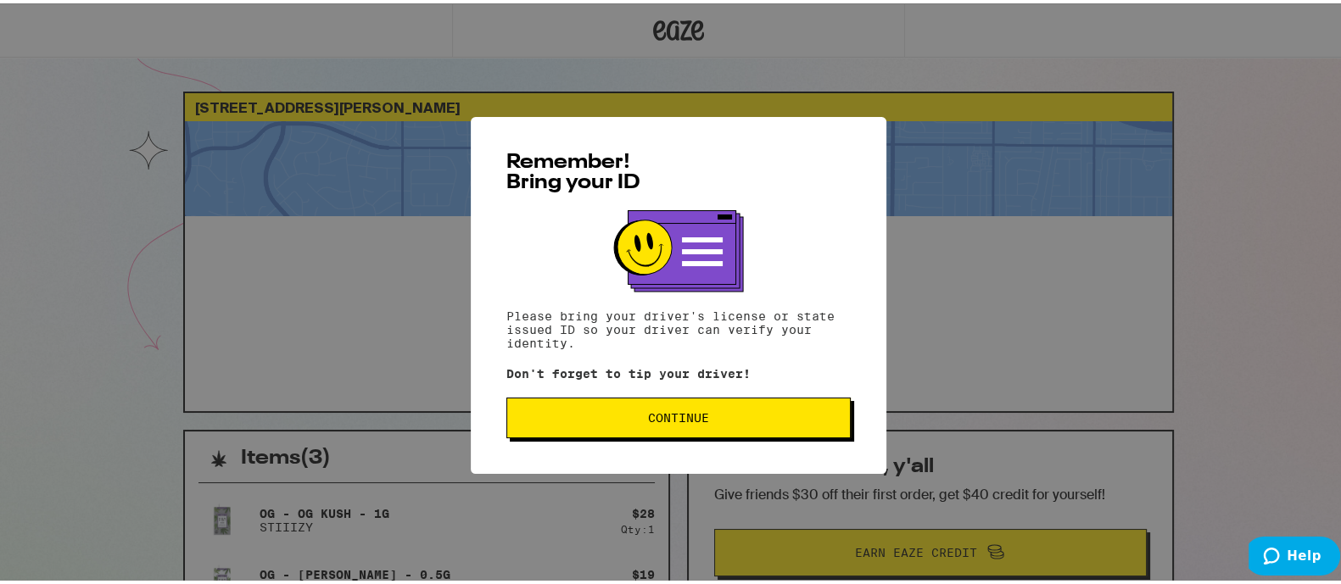
click at [640, 430] on button "Continue" at bounding box center [678, 414] width 344 height 41
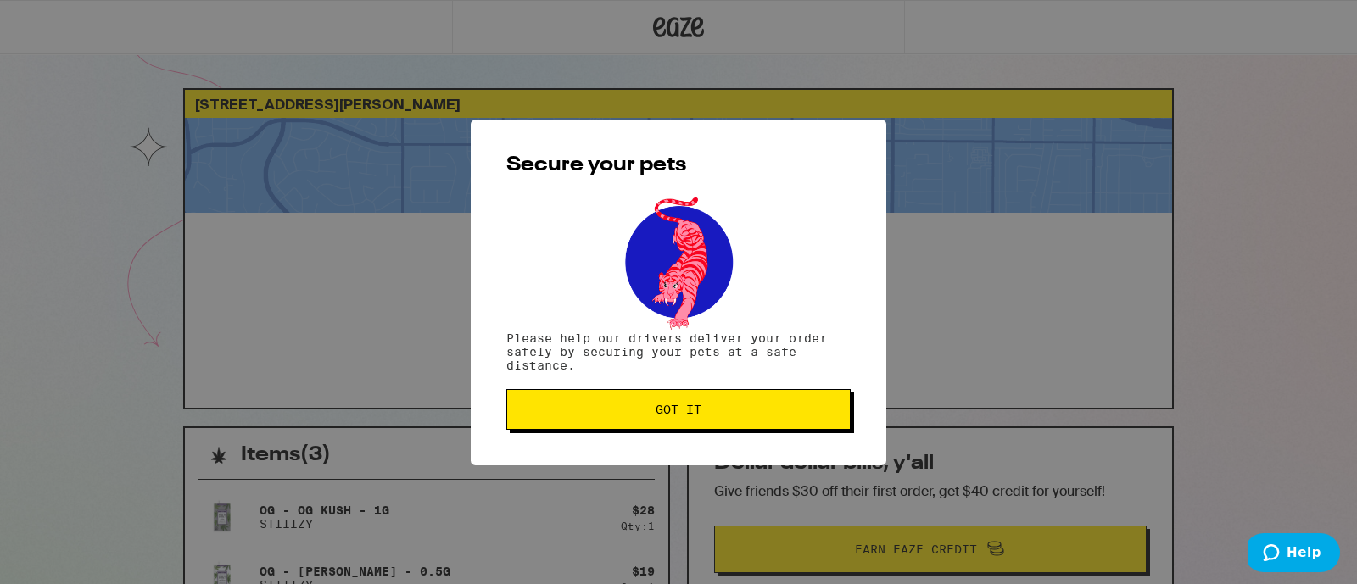
click at [632, 422] on button "Got it" at bounding box center [678, 409] width 344 height 41
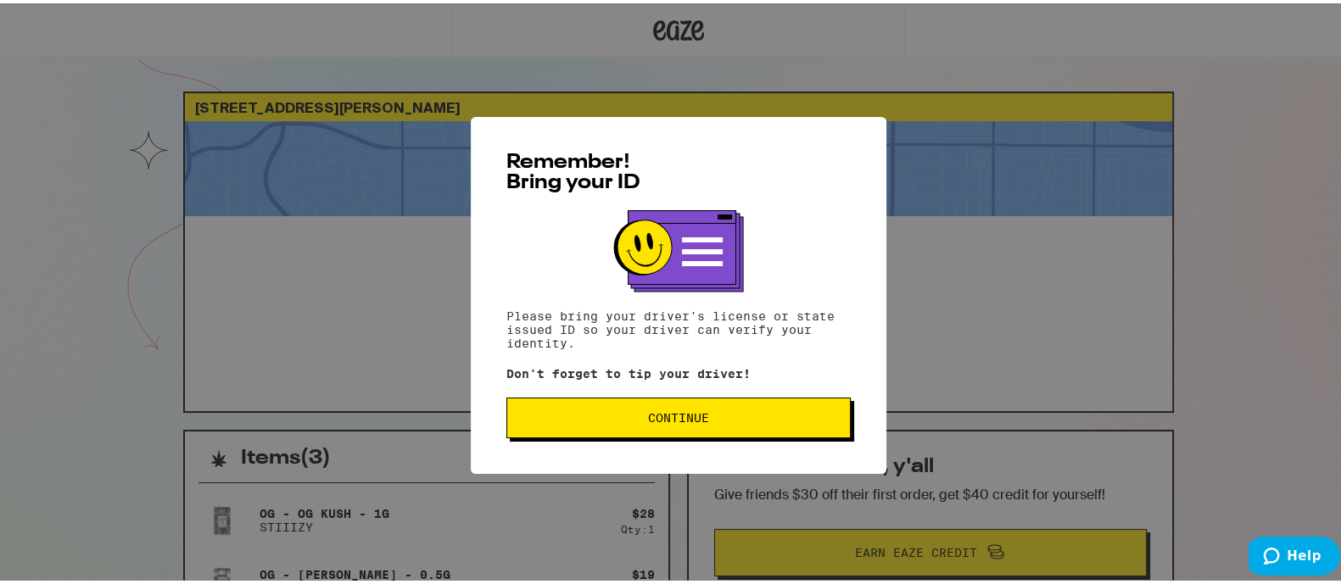
click at [572, 421] on span "Continue" at bounding box center [679, 415] width 316 height 12
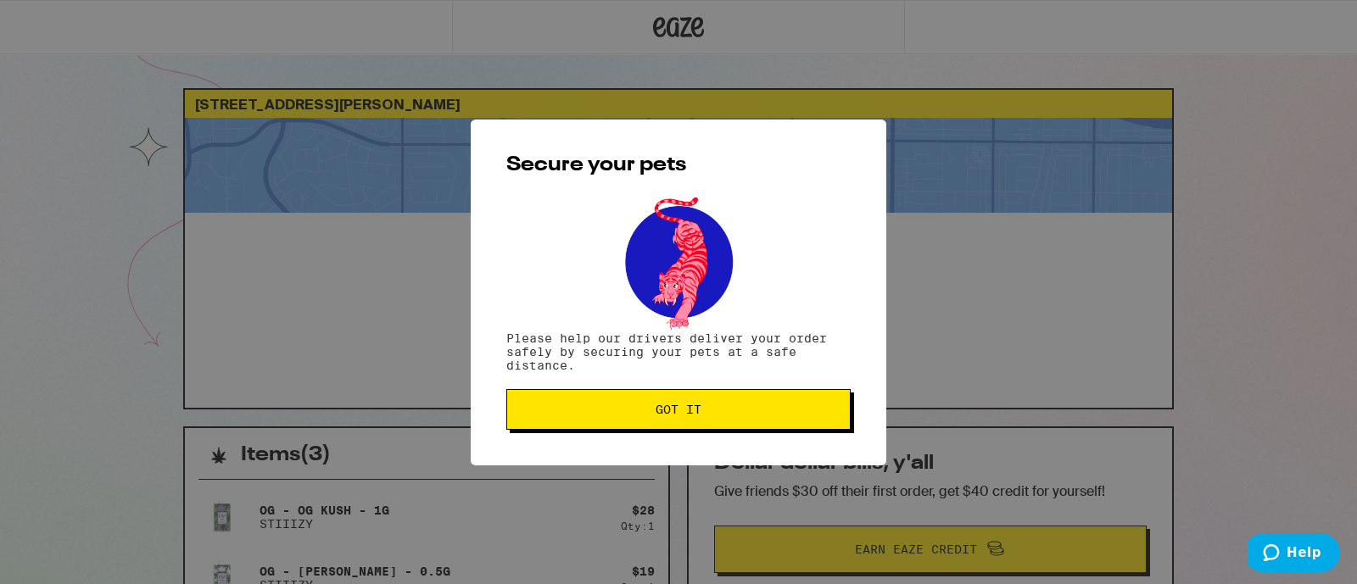
click at [573, 419] on button "Got it" at bounding box center [678, 409] width 344 height 41
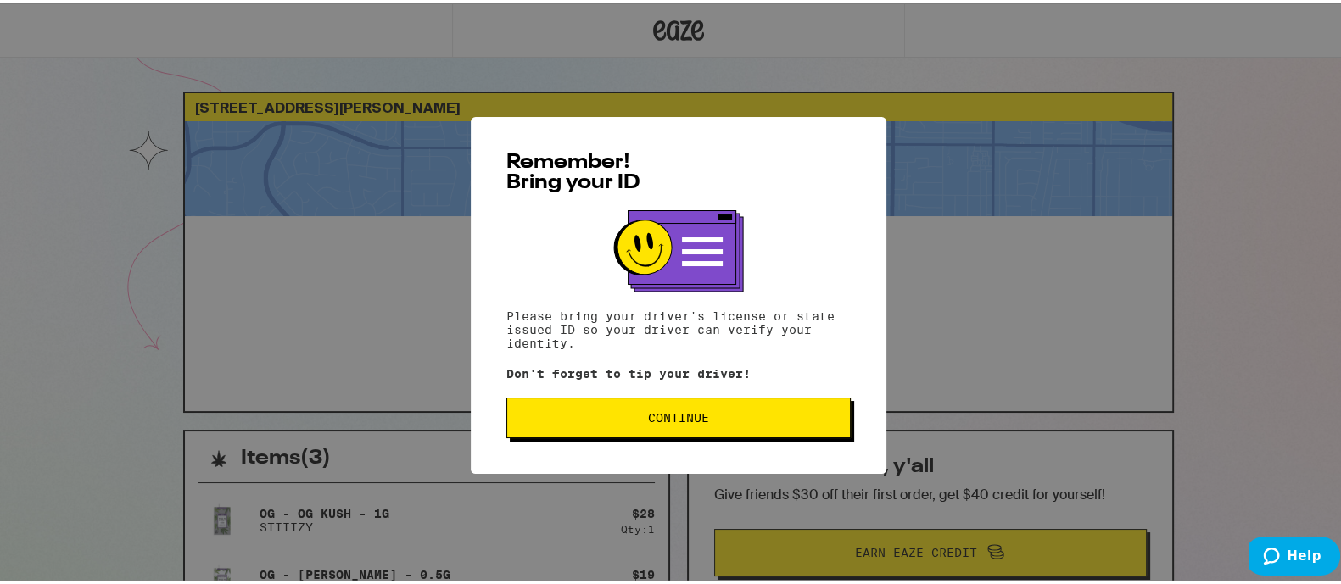
click at [731, 425] on button "Continue" at bounding box center [678, 414] width 344 height 41
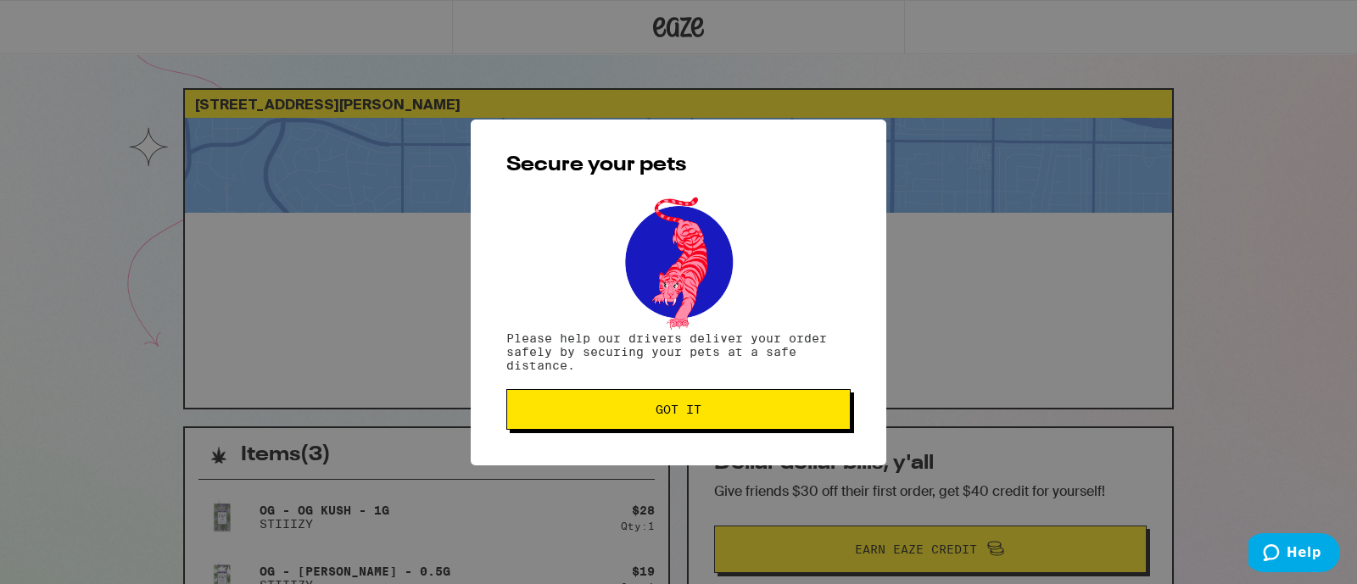
click at [730, 425] on button "Got it" at bounding box center [678, 409] width 344 height 41
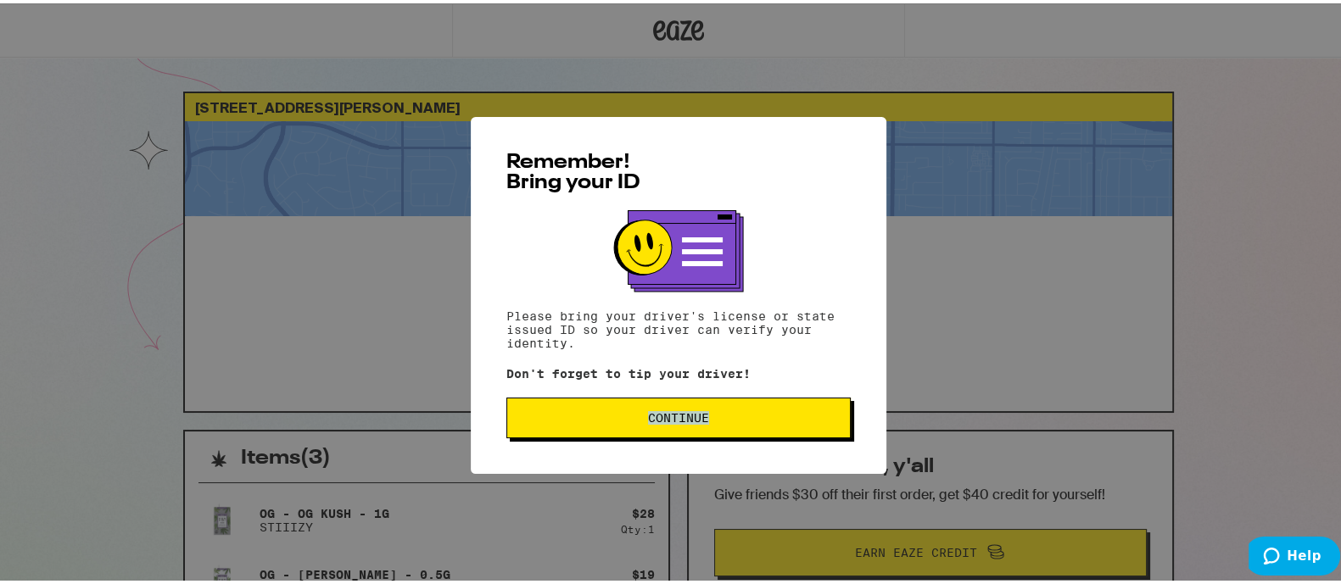
click at [631, 424] on div "Remember! Bring your ID Please bring your driver's license or state issued ID s…" at bounding box center [679, 292] width 416 height 357
click at [631, 421] on span "Continue" at bounding box center [679, 415] width 316 height 12
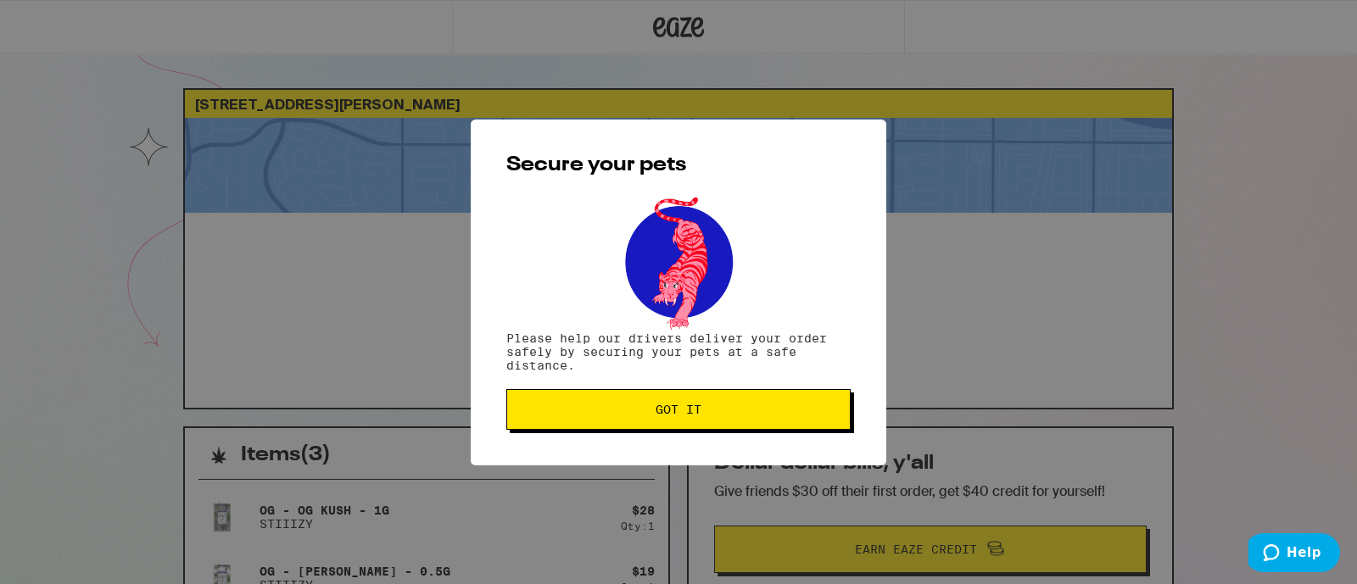
click at [631, 423] on button "Got it" at bounding box center [678, 409] width 344 height 41
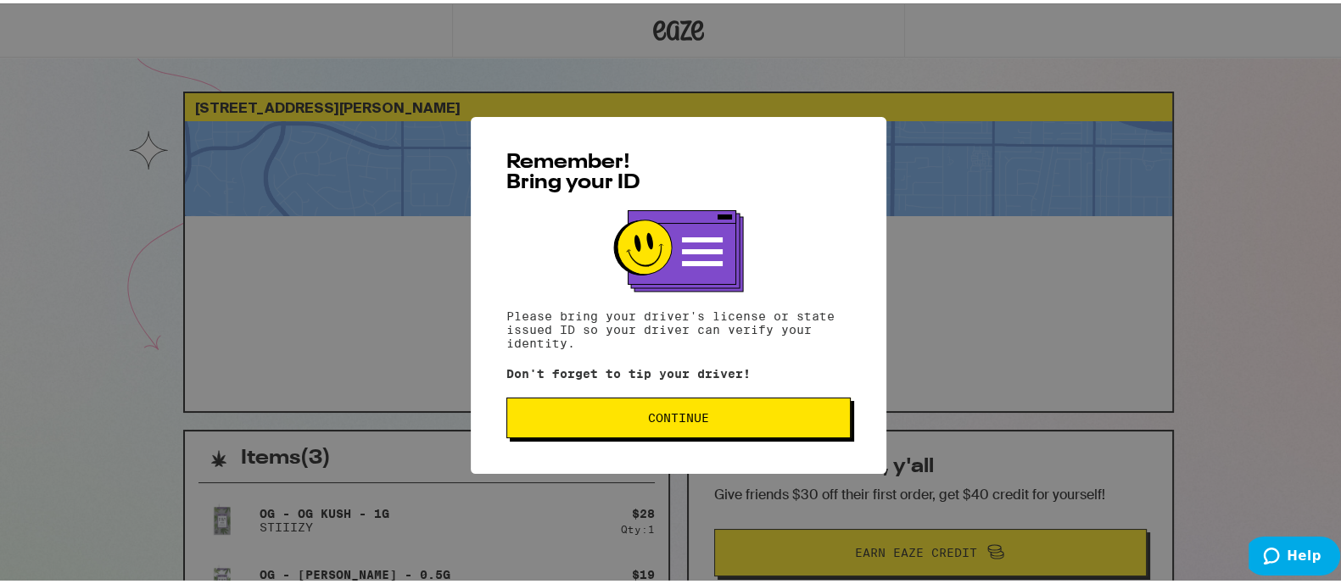
click at [594, 407] on button "Continue" at bounding box center [678, 414] width 344 height 41
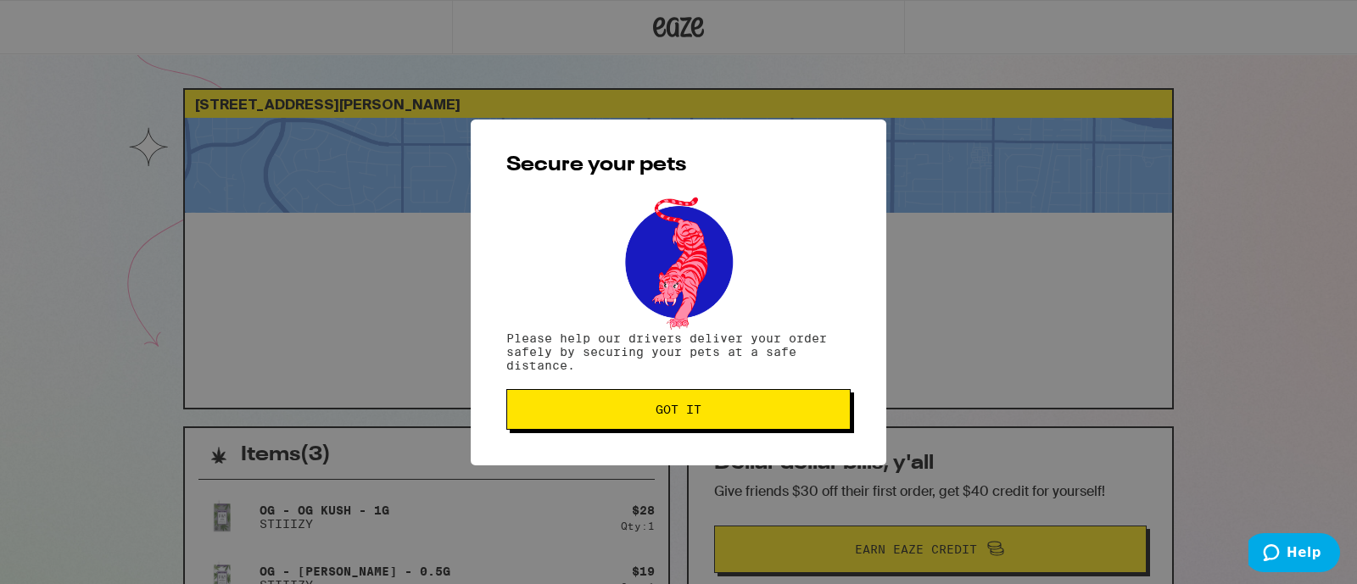
click at [590, 411] on span "Got it" at bounding box center [679, 410] width 316 height 12
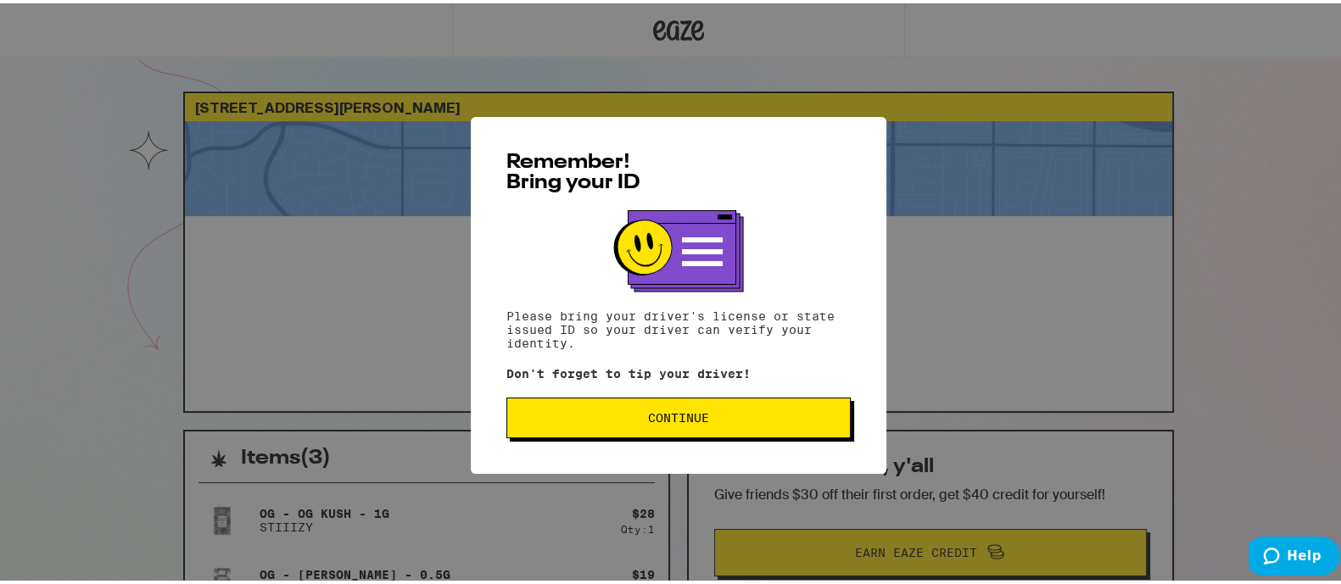
click at [636, 428] on div "Remember! Bring your ID Please bring your driver's license or state issued ID s…" at bounding box center [679, 292] width 416 height 357
click at [633, 427] on button "Continue" at bounding box center [678, 414] width 344 height 41
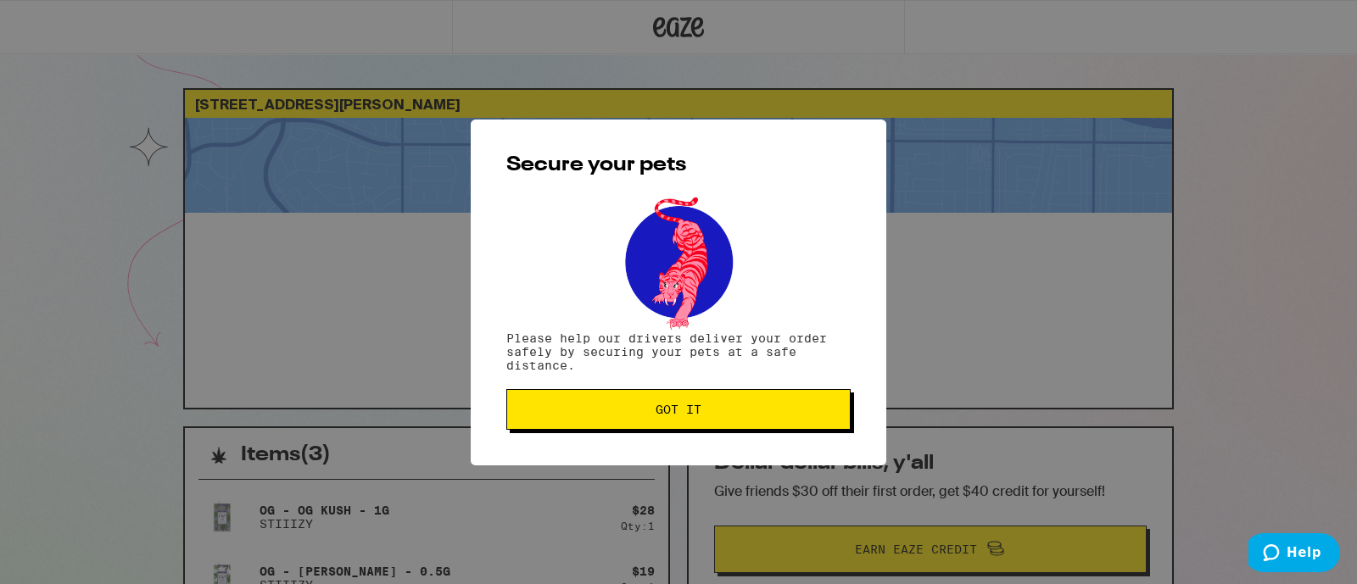
click at [633, 427] on button "Got it" at bounding box center [678, 409] width 344 height 41
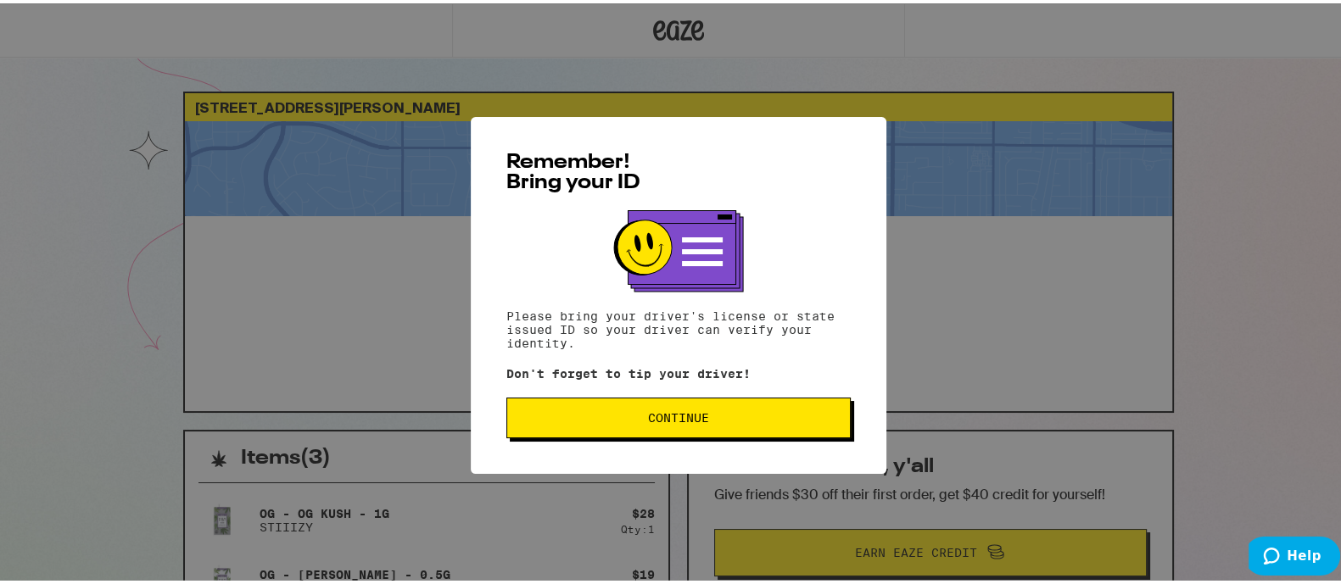
click at [658, 435] on button "Continue" at bounding box center [678, 414] width 344 height 41
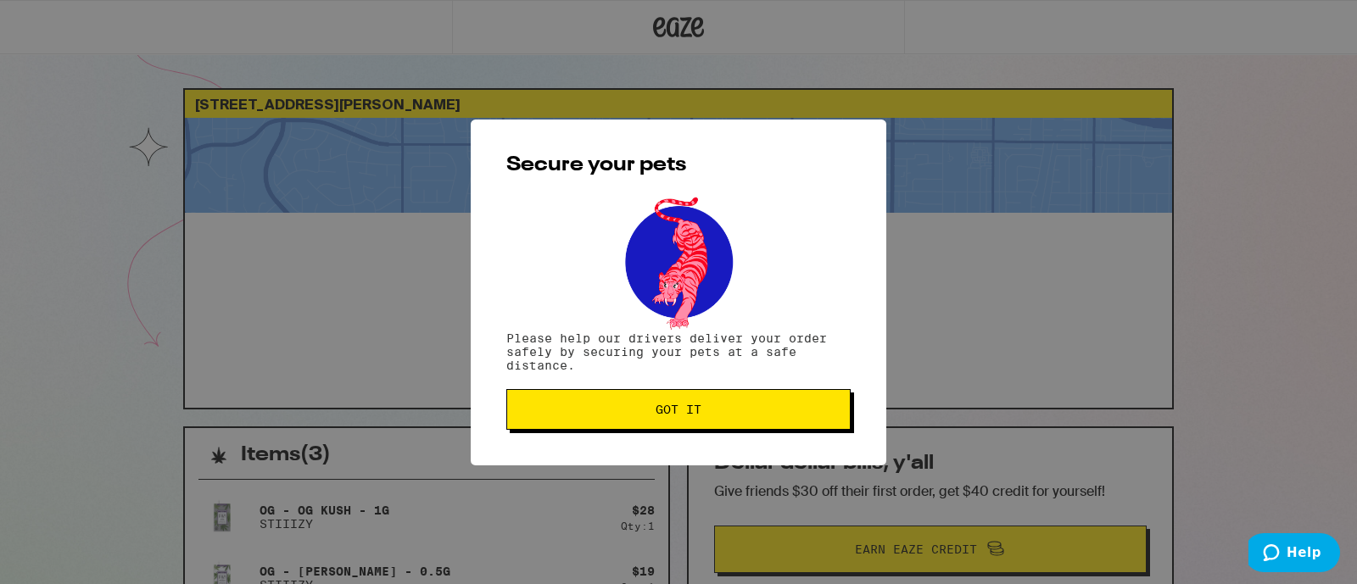
click at [646, 413] on span "Got it" at bounding box center [679, 410] width 316 height 12
